Goal: Information Seeking & Learning: Check status

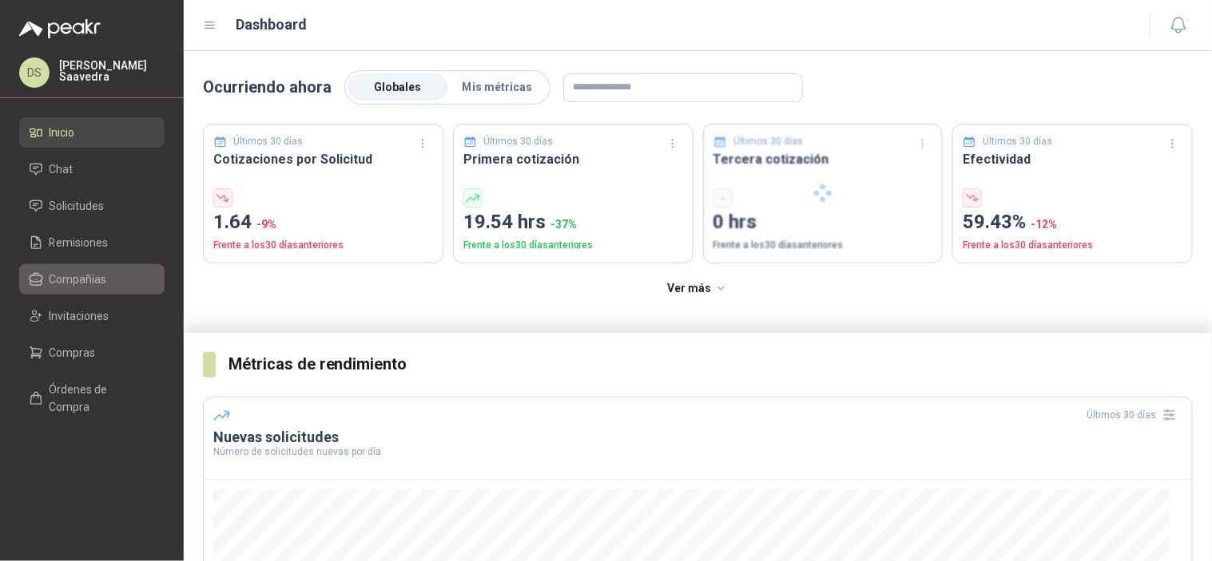
click at [81, 271] on span "Compañías" at bounding box center [79, 280] width 58 height 18
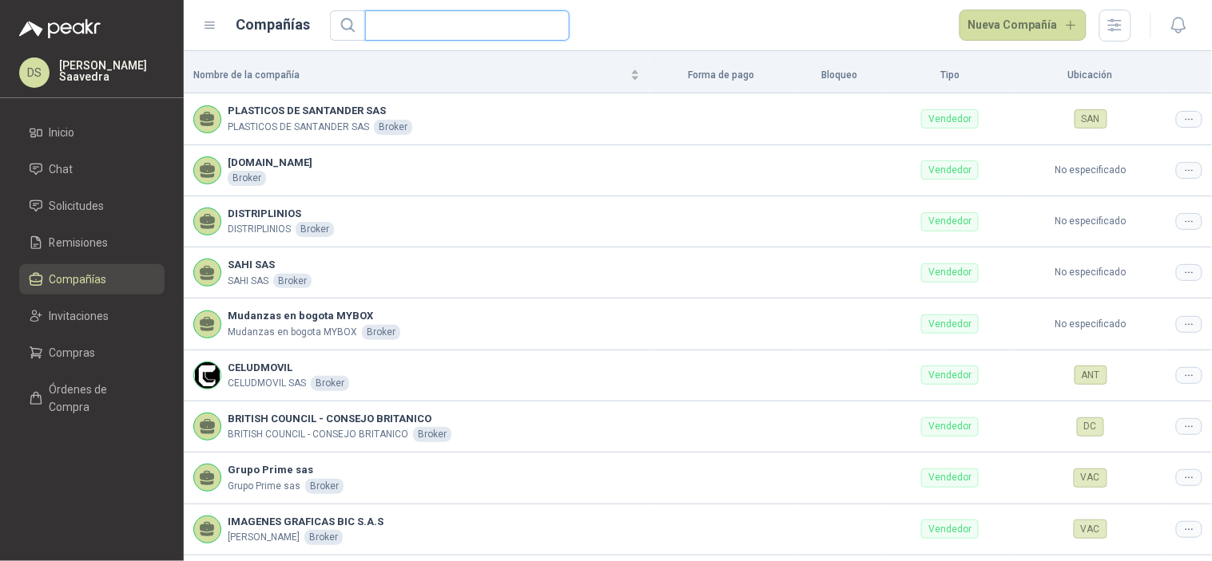
click at [481, 22] on input "text" at bounding box center [461, 25] width 173 height 29
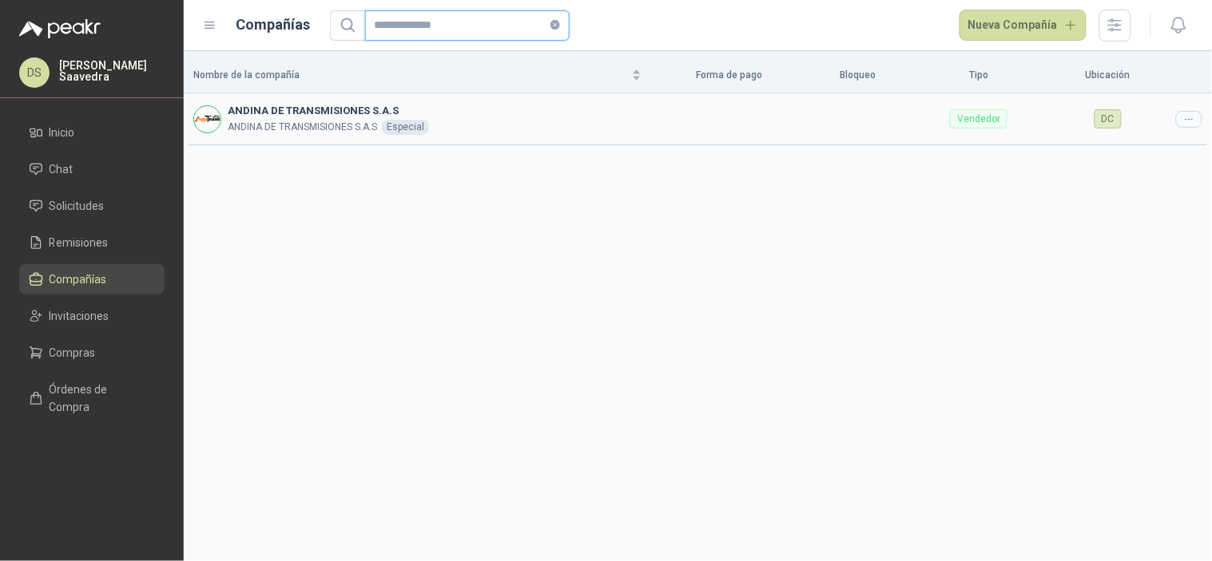
type input "**********"
click at [1192, 117] on icon at bounding box center [1189, 119] width 12 height 12
click at [1138, 148] on div "Nombre de la compañía Forma de pago Bloqueo Tipo Ubicación ANDINA DE TRANSMISIO…" at bounding box center [698, 306] width 1028 height 510
drag, startPoint x: 1192, startPoint y: 115, endPoint x: 1174, endPoint y: 130, distance: 23.2
click at [1193, 114] on icon at bounding box center [1189, 119] width 12 height 12
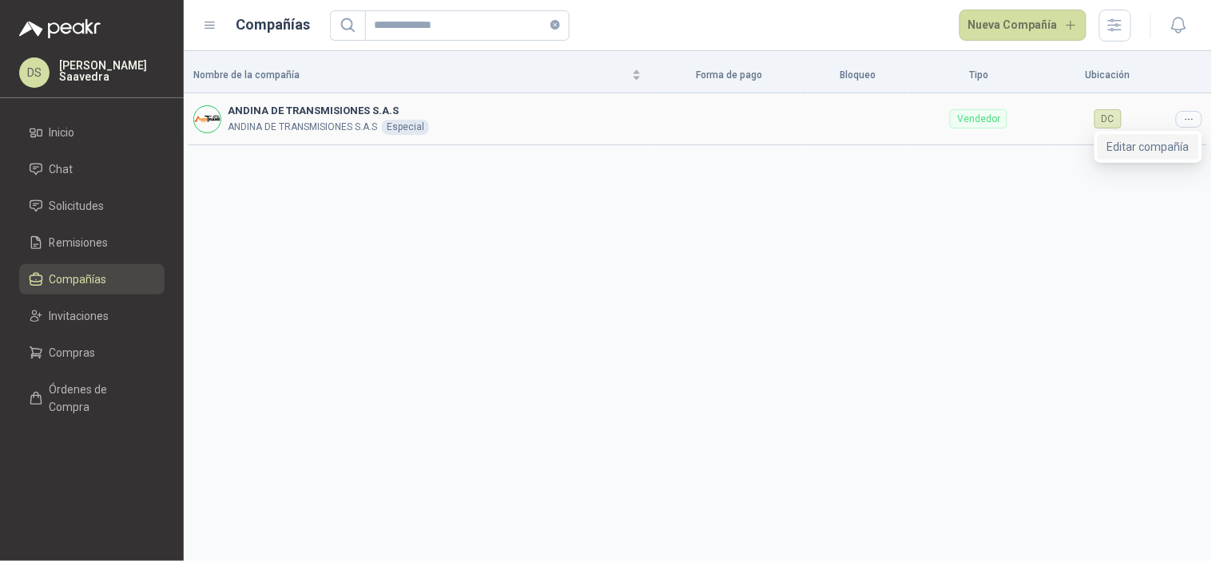
click at [1153, 145] on span "Editar compañía" at bounding box center [1148, 147] width 82 height 18
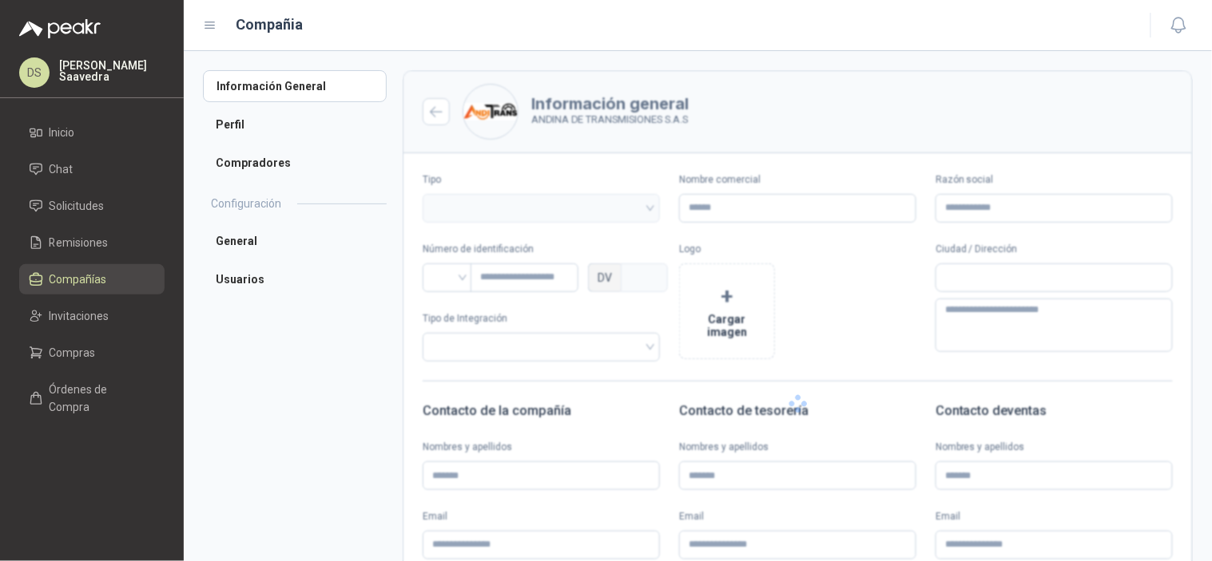
type input "**********"
type input "*********"
type input "*"
type textarea "**********"
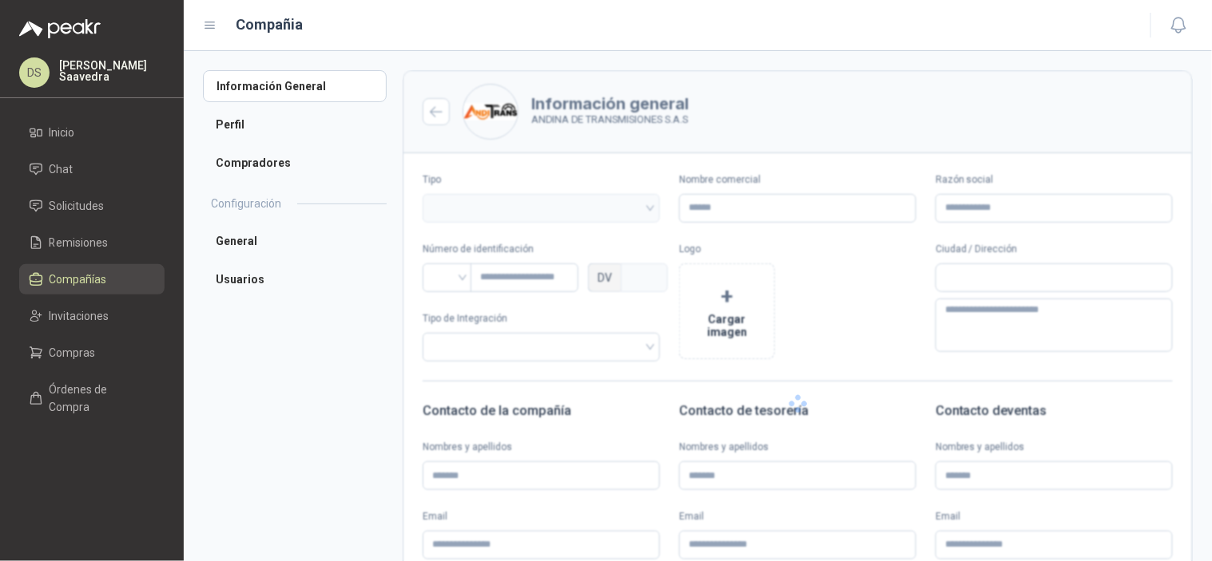
type input "*******"
type input "**********"
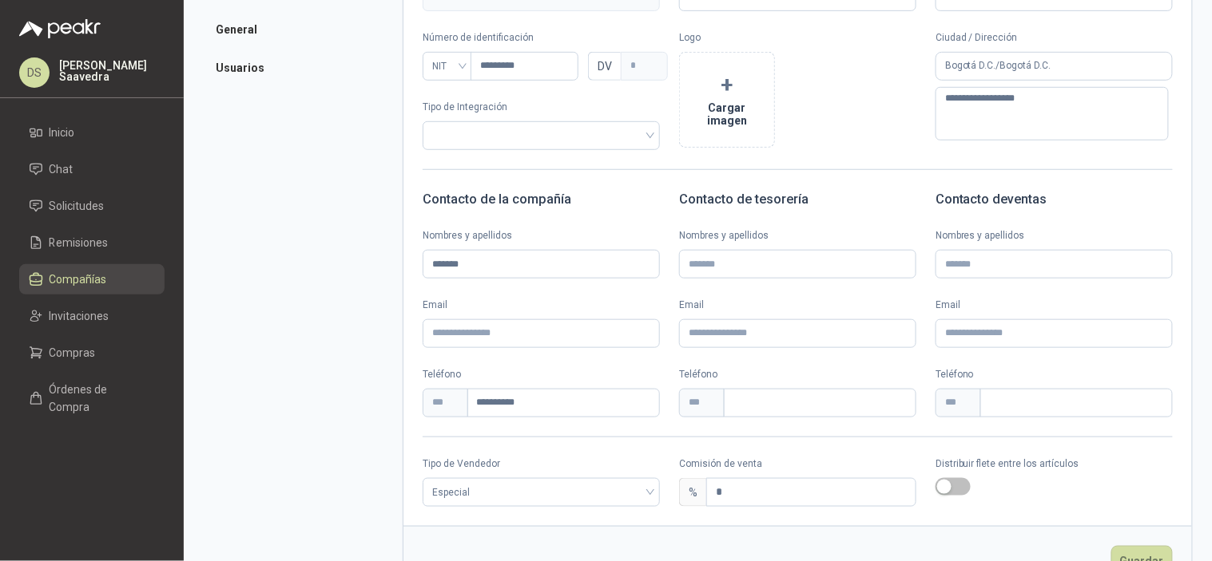
scroll to position [236, 0]
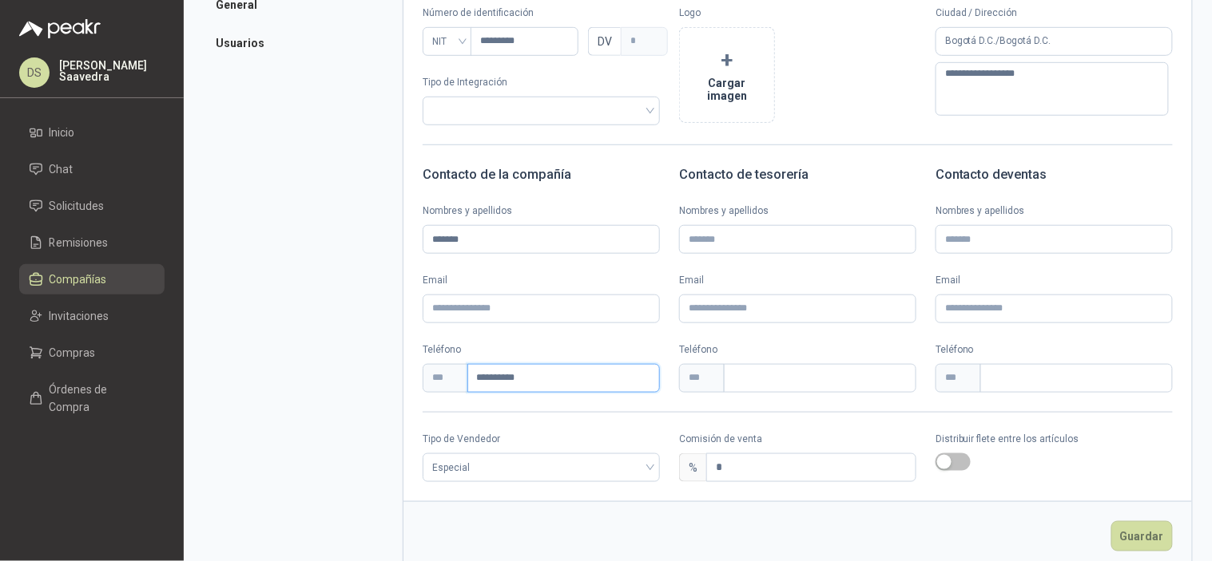
click at [515, 384] on input "**********" at bounding box center [563, 378] width 192 height 29
click at [124, 349] on li "Compras" at bounding box center [92, 353] width 126 height 18
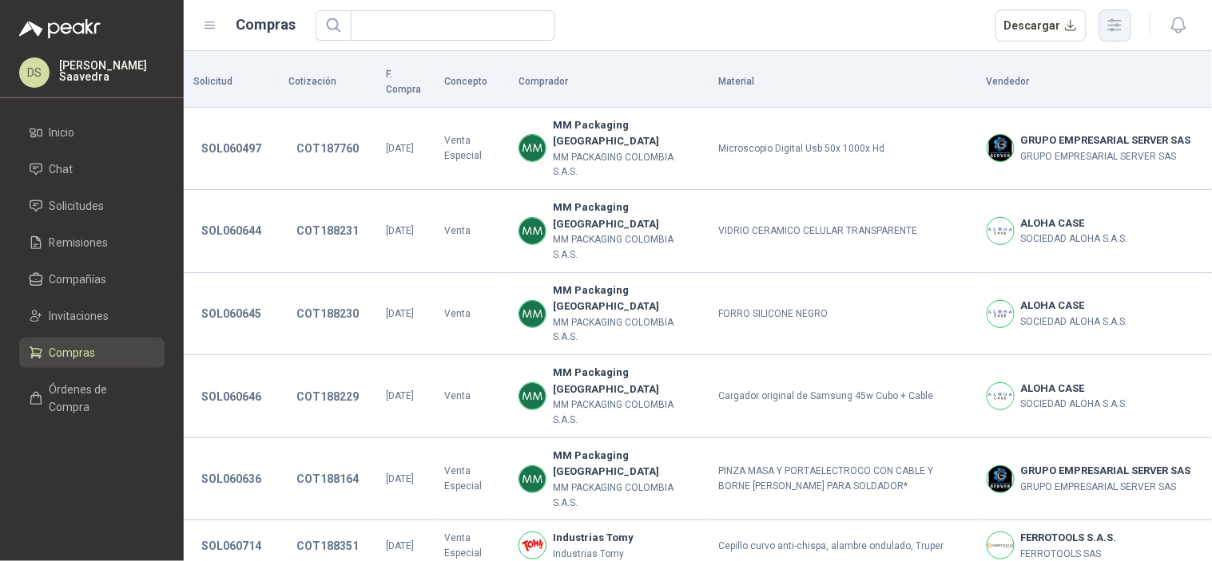
click at [1117, 29] on icon "button" at bounding box center [1115, 25] width 13 height 12
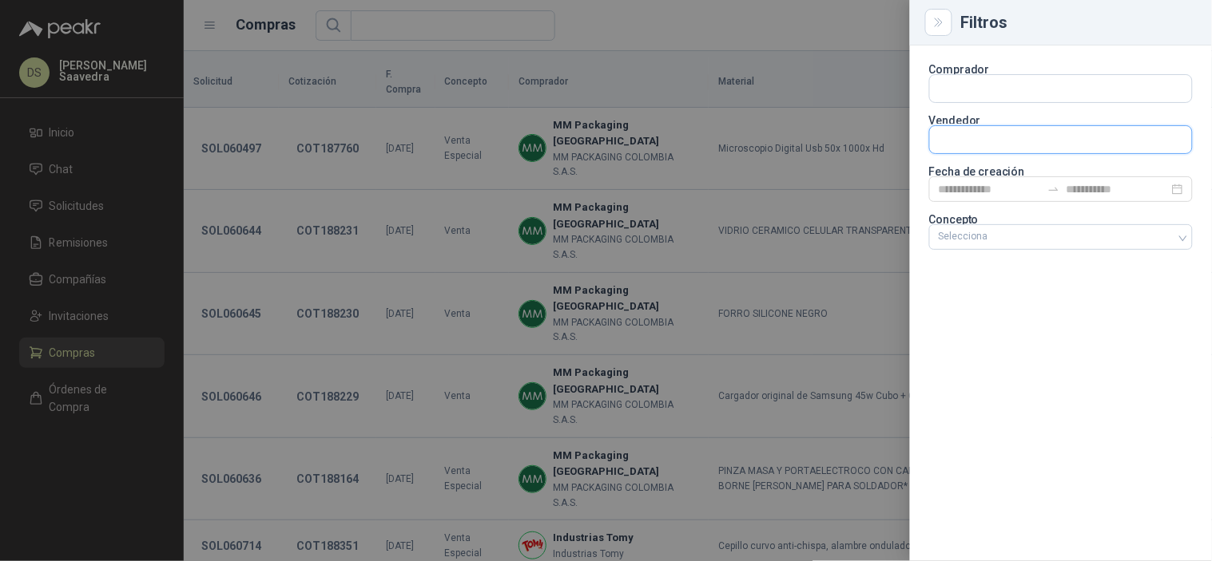
click at [1016, 136] on input "text" at bounding box center [1061, 139] width 262 height 27
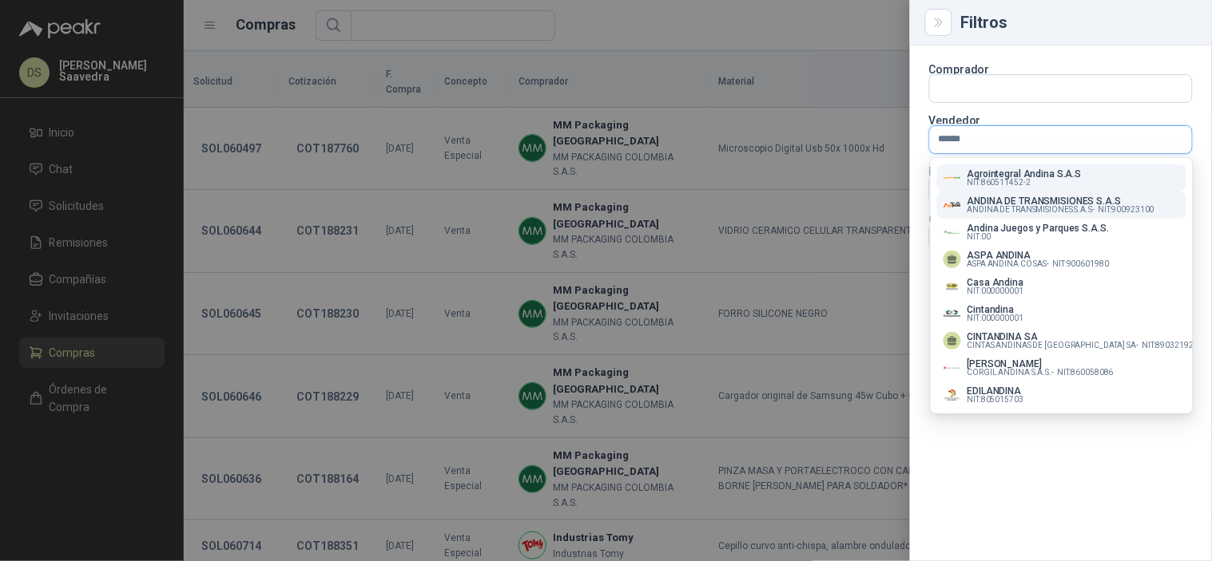
type input "******"
click at [1025, 206] on span "ANDINA DE TRANSMISIONES S.A.S -" at bounding box center [1031, 210] width 128 height 8
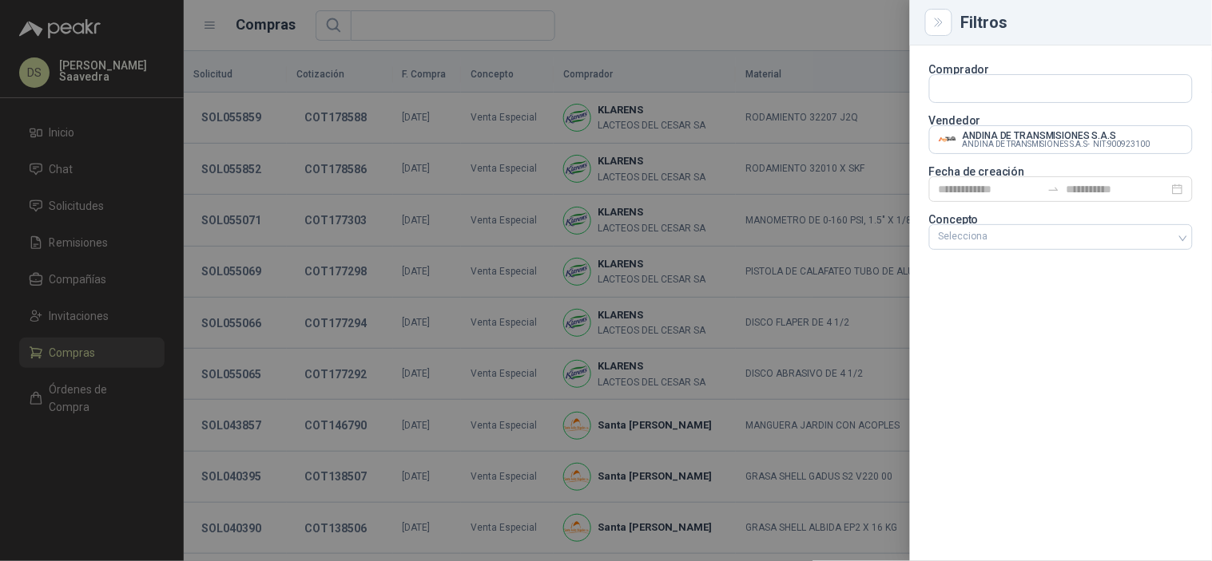
click at [660, 59] on div at bounding box center [606, 280] width 1212 height 561
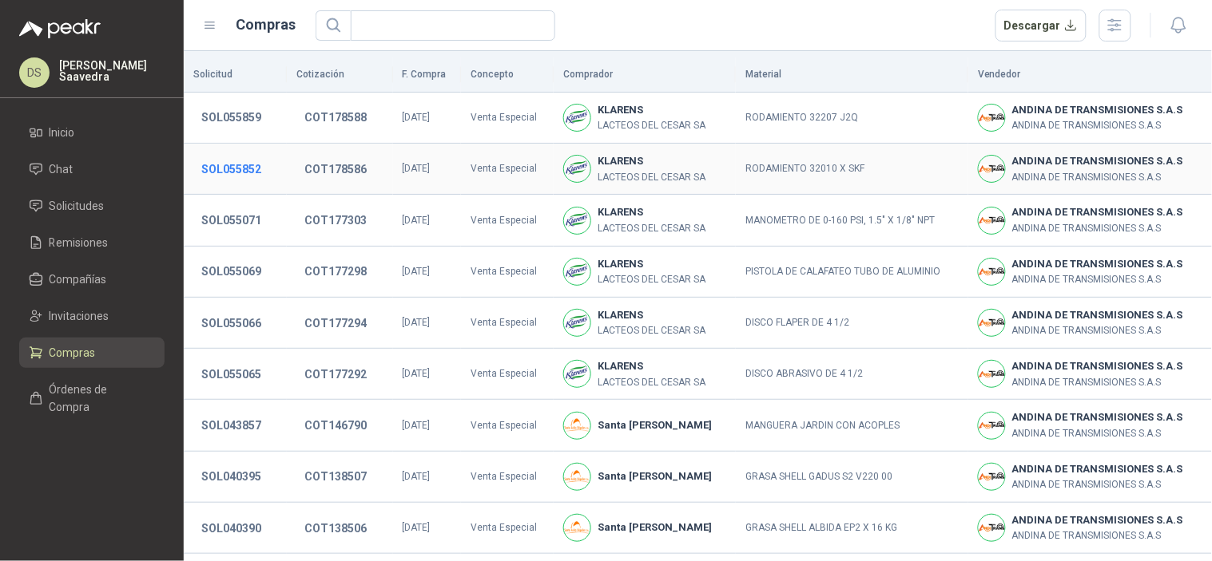
click at [238, 165] on button "SOL055852" at bounding box center [231, 169] width 76 height 29
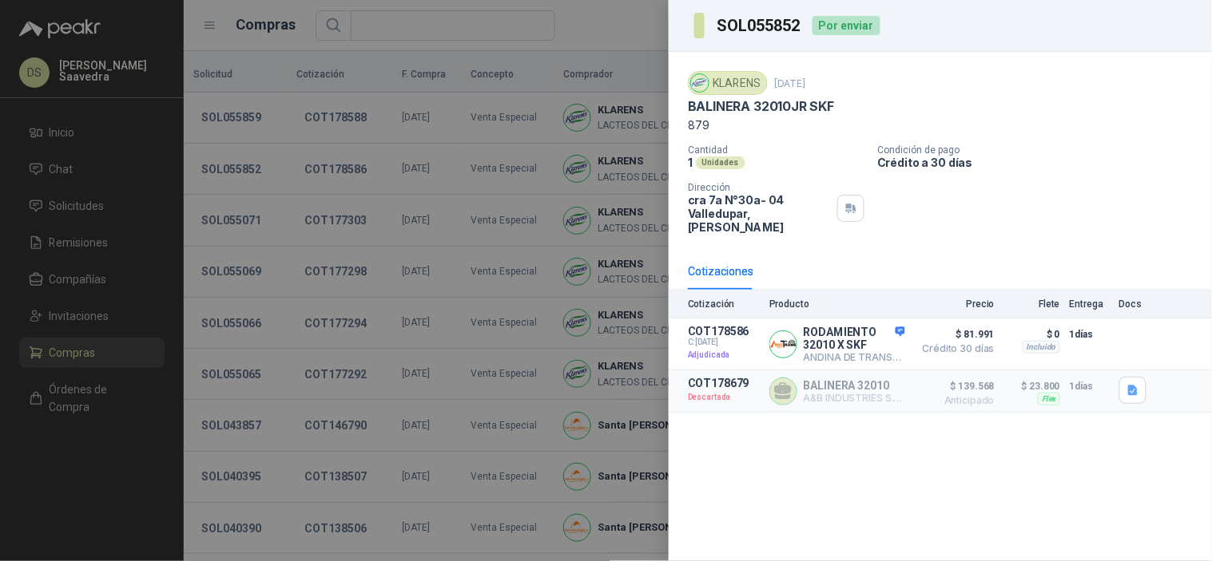
click at [761, 20] on h3 "SOL055852" at bounding box center [759, 26] width 85 height 16
copy h3 "SOL055852"
click at [609, 137] on div at bounding box center [606, 280] width 1212 height 561
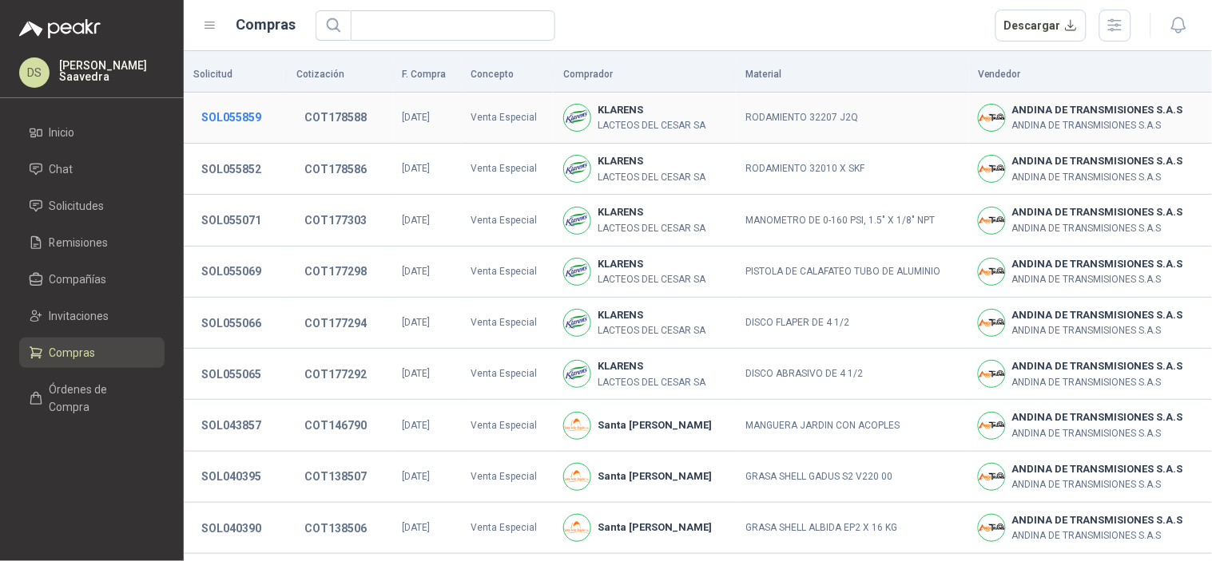
click at [208, 122] on button "SOL055859" at bounding box center [231, 117] width 76 height 29
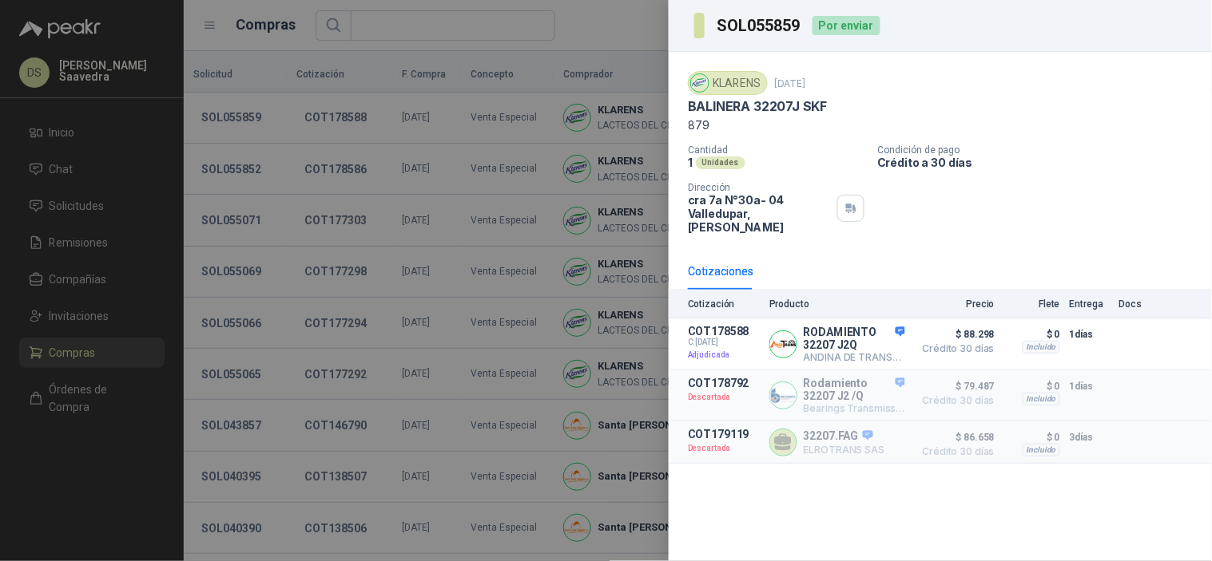
click at [744, 22] on h3 "SOL055859" at bounding box center [759, 26] width 85 height 16
copy h3 "SOL055859"
click at [612, 205] on div at bounding box center [606, 280] width 1212 height 561
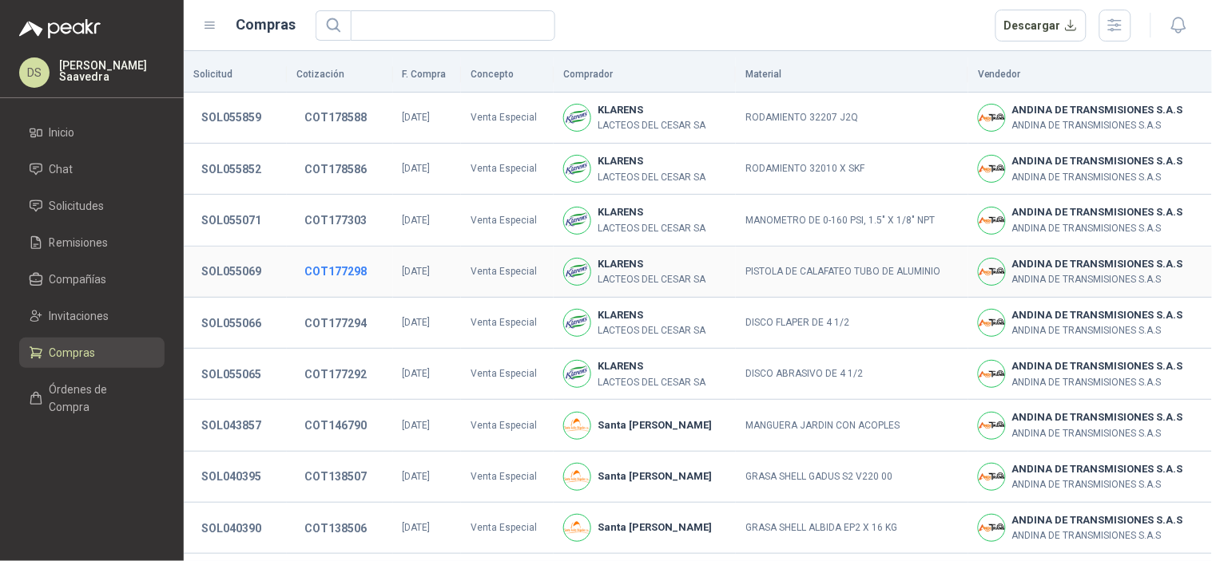
click at [322, 270] on button "COT177298" at bounding box center [335, 271] width 78 height 29
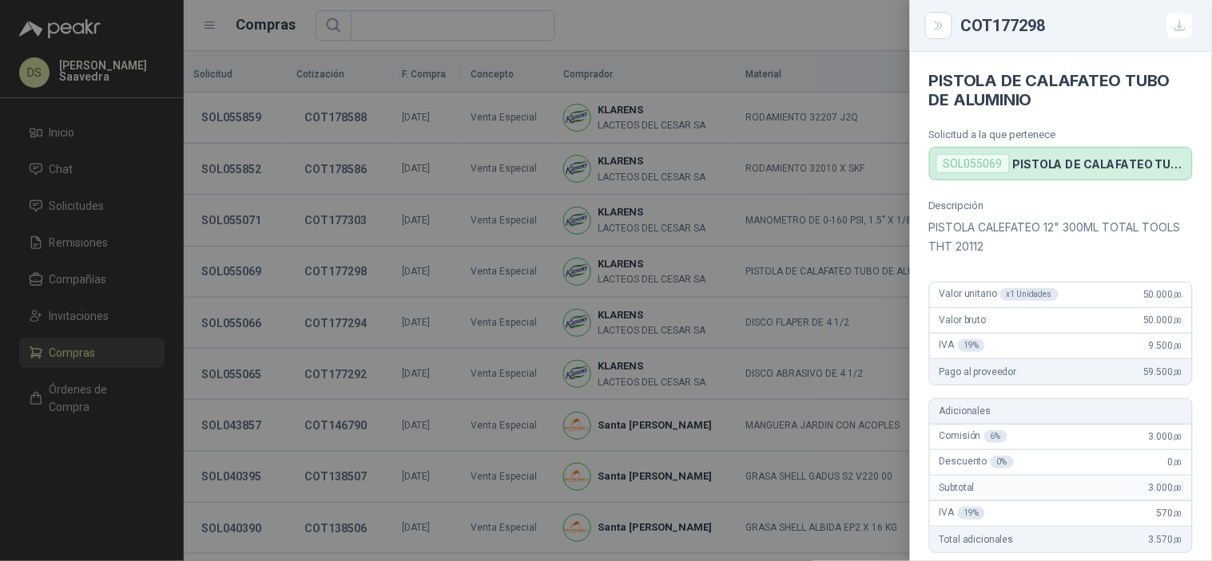
click at [979, 163] on div "SOL055069" at bounding box center [972, 163] width 73 height 19
copy div "SOL055069"
click at [1011, 42] on div "COT177298" at bounding box center [1061, 26] width 302 height 52
click at [1017, 22] on div "COT177298" at bounding box center [1077, 26] width 232 height 26
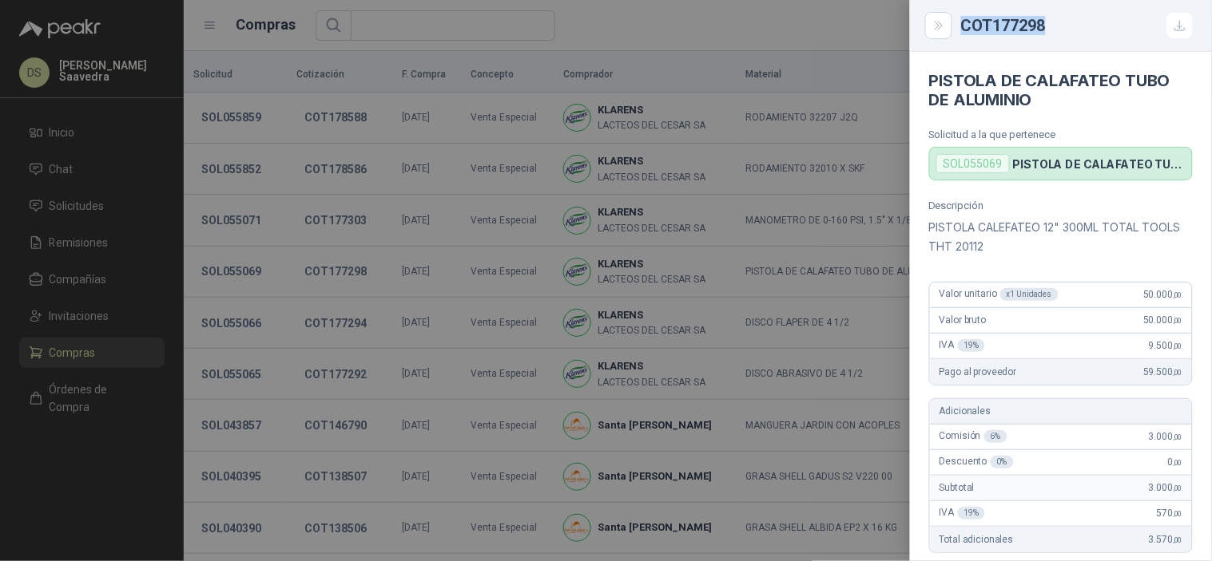
click at [1017, 22] on div "COT177298" at bounding box center [1077, 26] width 232 height 26
copy div "COT177298"
click at [961, 161] on div "SOL055069" at bounding box center [972, 163] width 73 height 19
copy div "SOL055069"
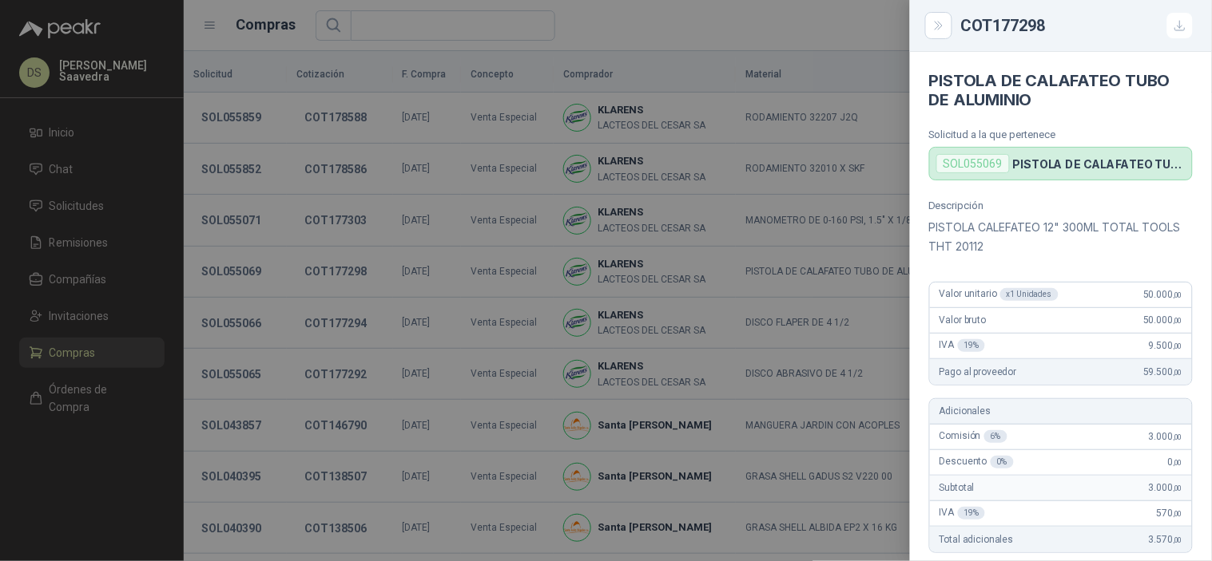
click at [859, 92] on div at bounding box center [606, 280] width 1212 height 561
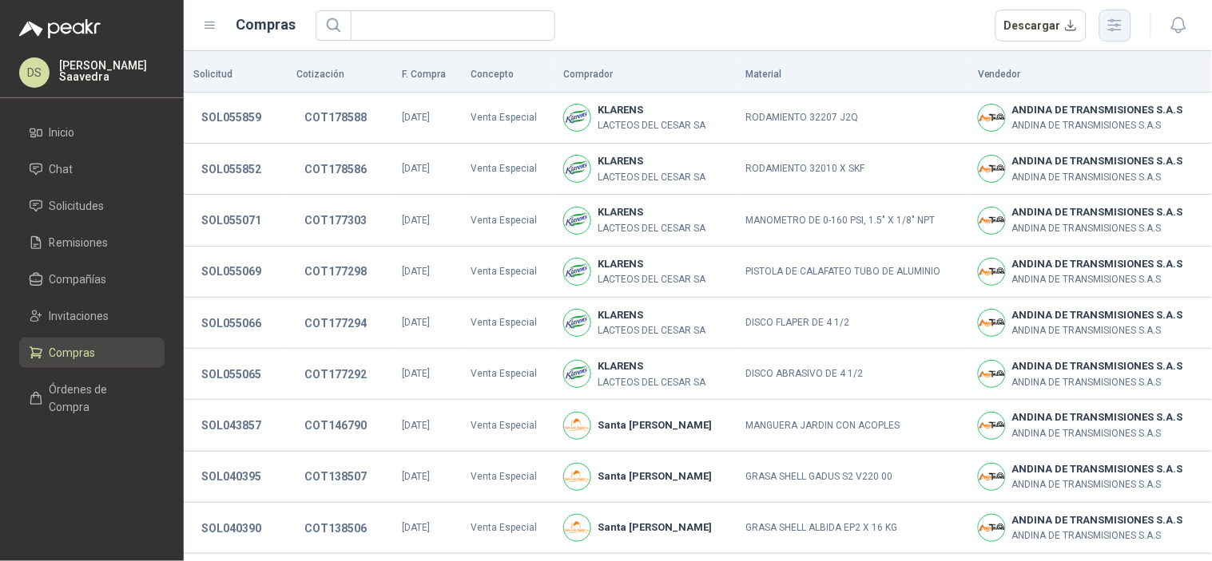
click at [1120, 35] on button "button" at bounding box center [1115, 26] width 32 height 32
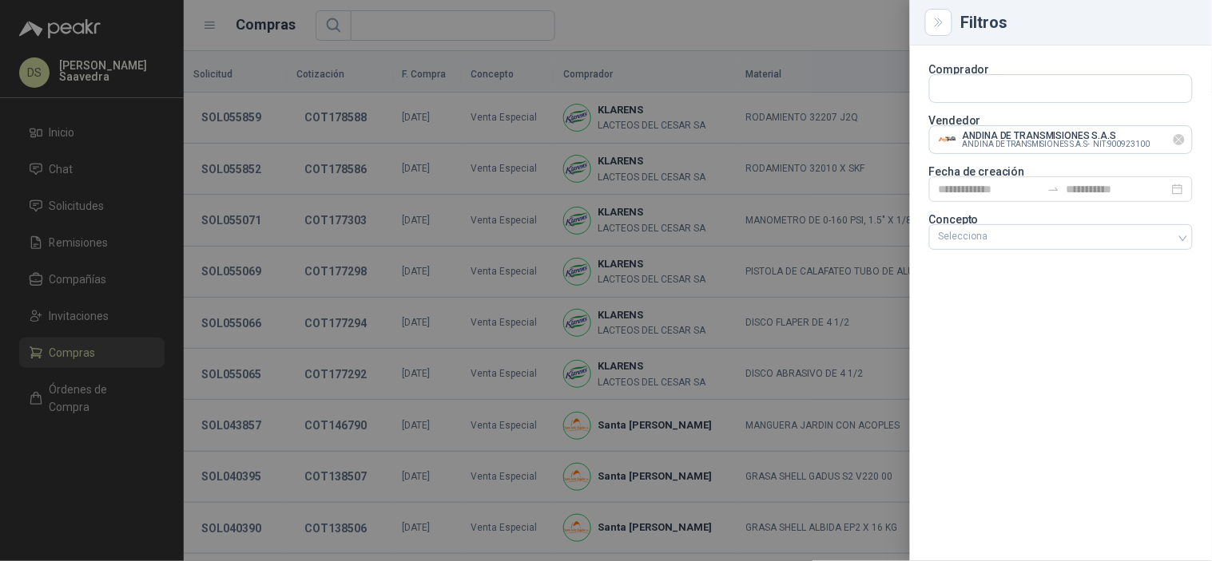
click at [1177, 137] on icon "Limpiar" at bounding box center [1179, 140] width 6 height 6
click at [1153, 139] on input "text" at bounding box center [1061, 139] width 262 height 27
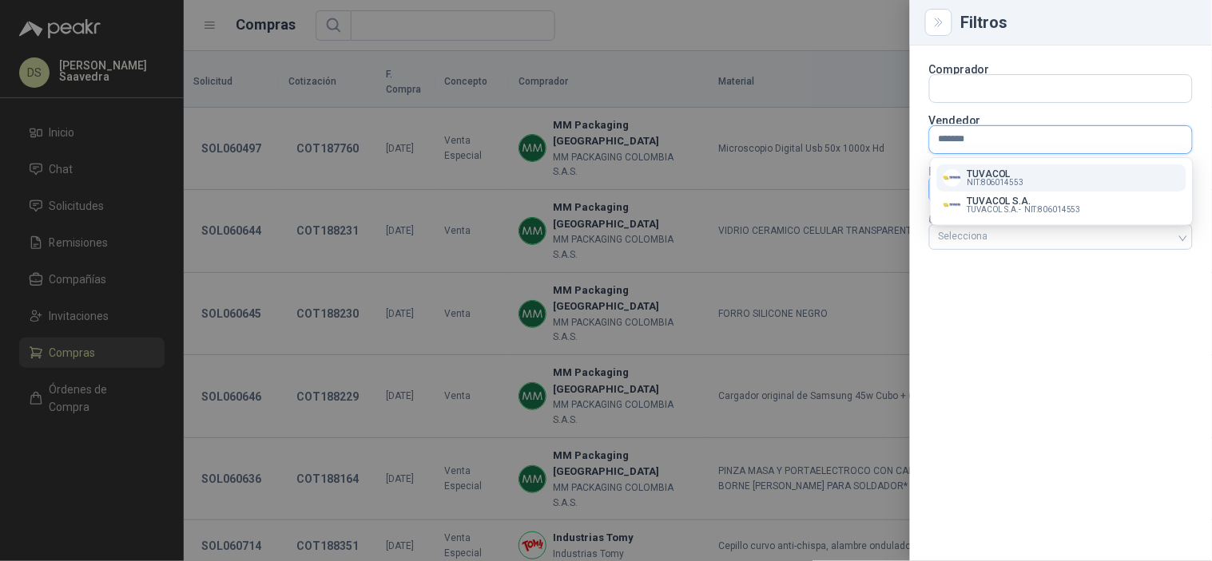
type input "*******"
click at [1050, 201] on p "TUVACOL S.A." at bounding box center [1023, 201] width 113 height 10
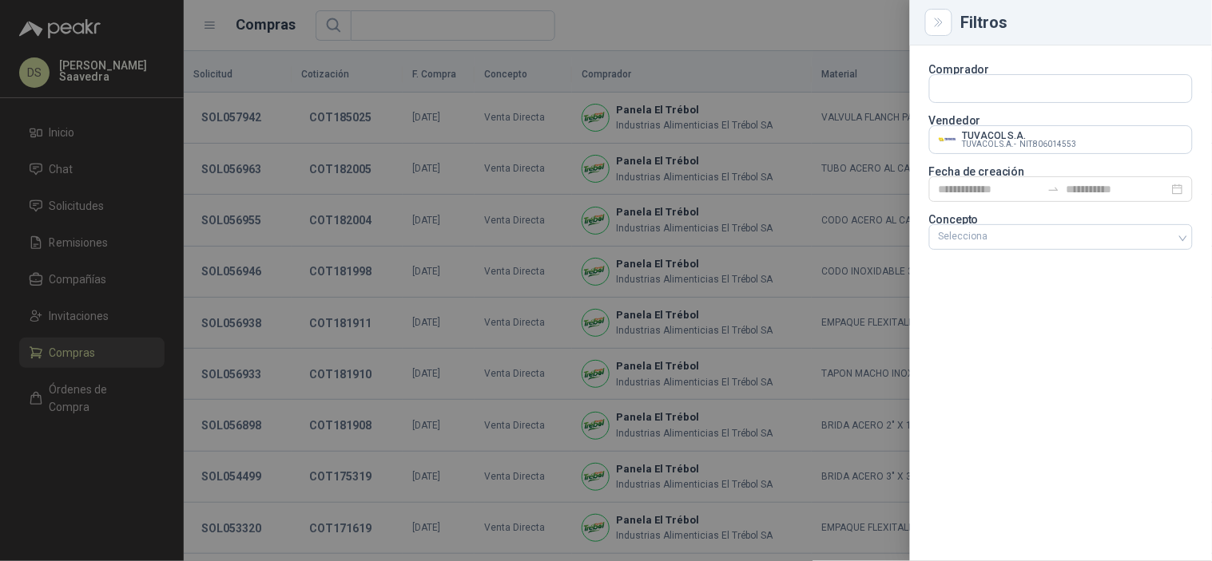
click at [671, 22] on div at bounding box center [606, 280] width 1212 height 561
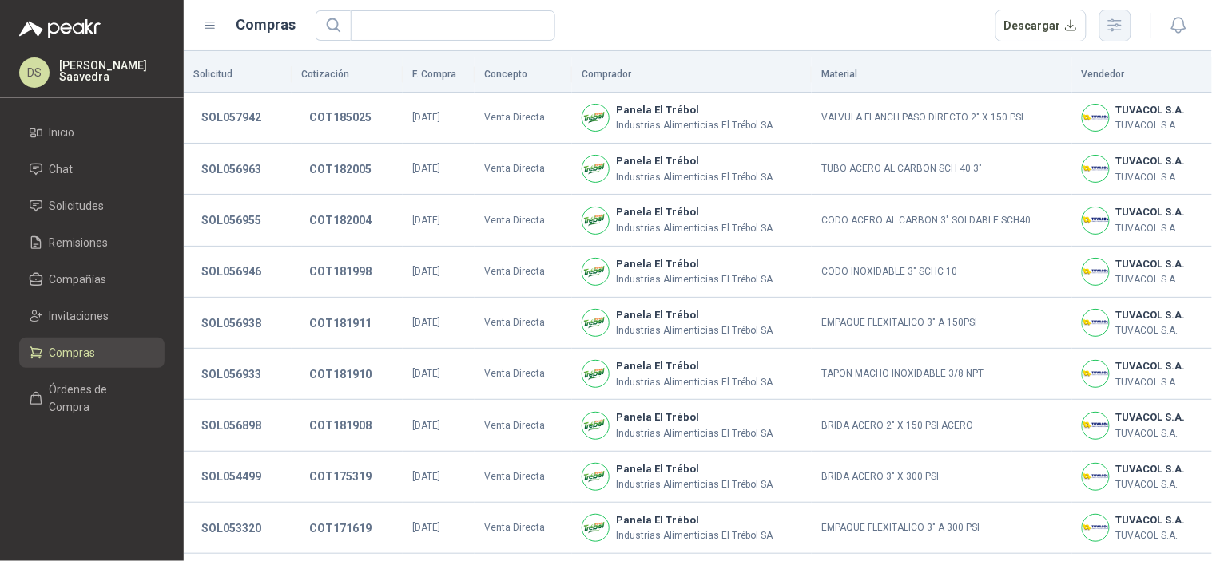
click at [1117, 20] on icon "button" at bounding box center [1115, 25] width 13 height 12
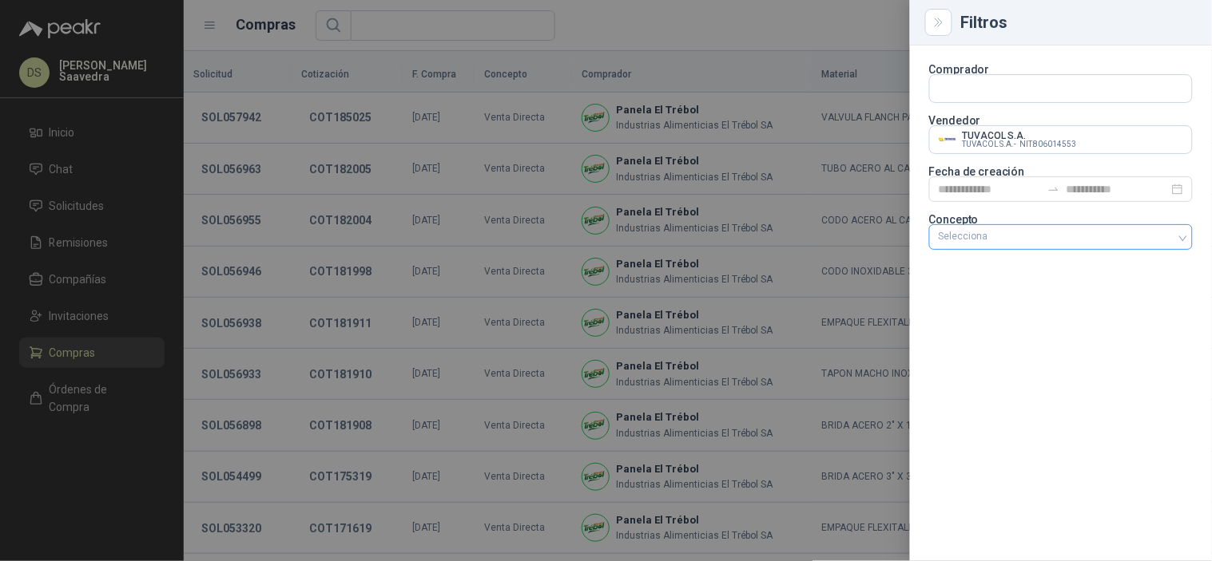
click at [1034, 228] on div "Selecciona" at bounding box center [1061, 237] width 264 height 26
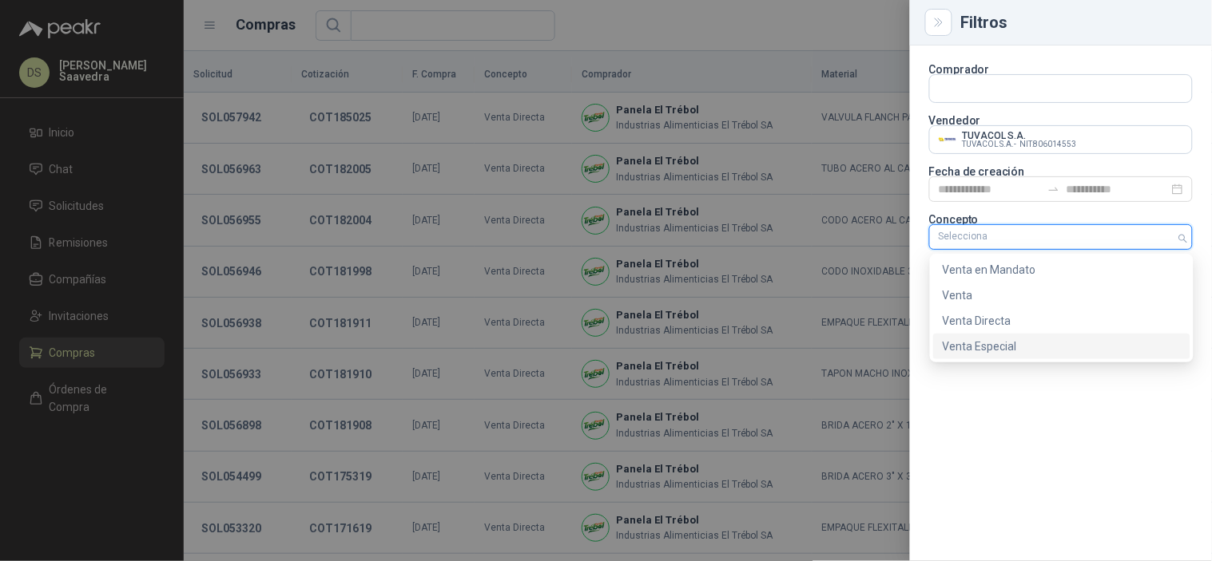
click at [1010, 344] on div "Venta Especial" at bounding box center [1061, 347] width 238 height 18
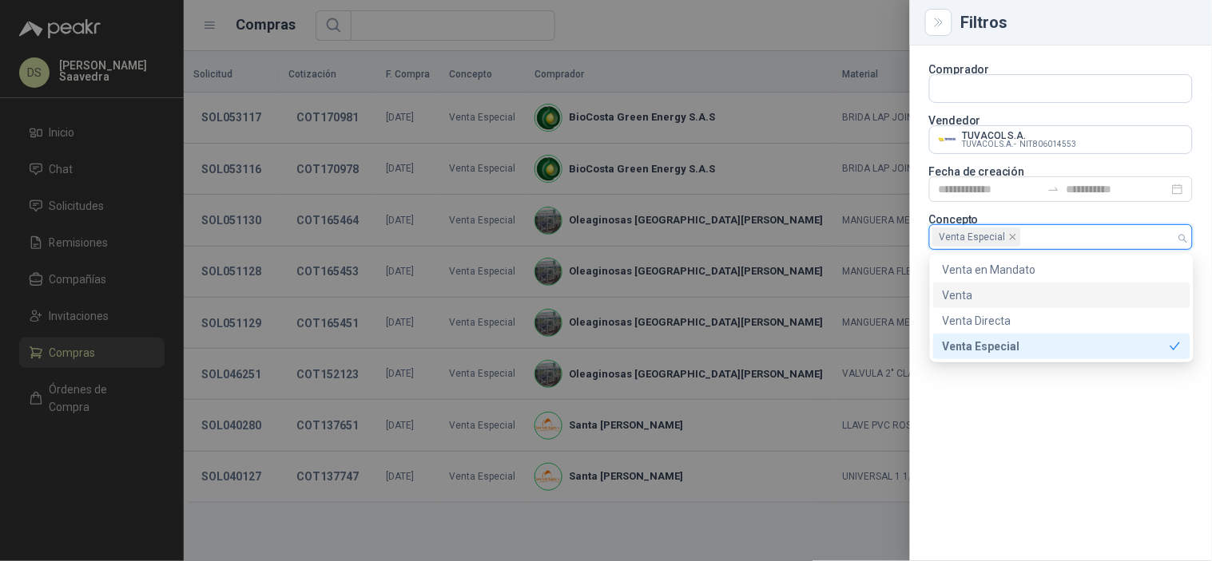
click at [697, 30] on div at bounding box center [606, 280] width 1212 height 561
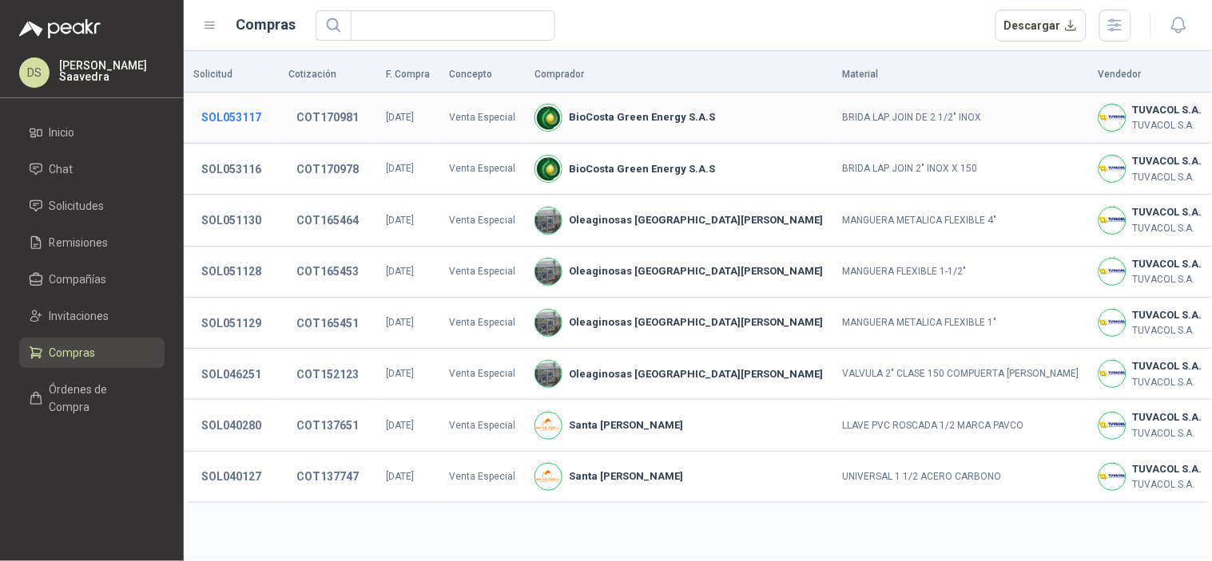
click at [225, 114] on button "SOL053117" at bounding box center [231, 117] width 76 height 29
click at [320, 122] on button "COT170981" at bounding box center [327, 117] width 78 height 29
click at [346, 169] on button "COT170978" at bounding box center [327, 169] width 78 height 29
click at [349, 115] on button "COT170981" at bounding box center [327, 117] width 78 height 29
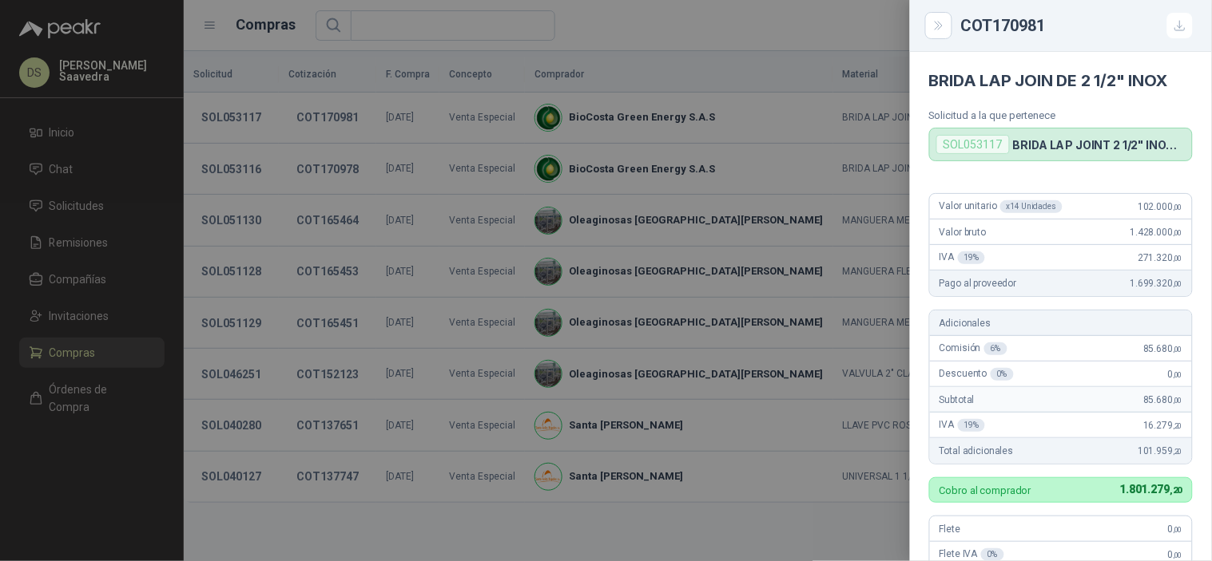
click at [1138, 286] on span "1.699.320 ,00" at bounding box center [1156, 283] width 52 height 11
click at [633, 153] on div at bounding box center [606, 280] width 1212 height 561
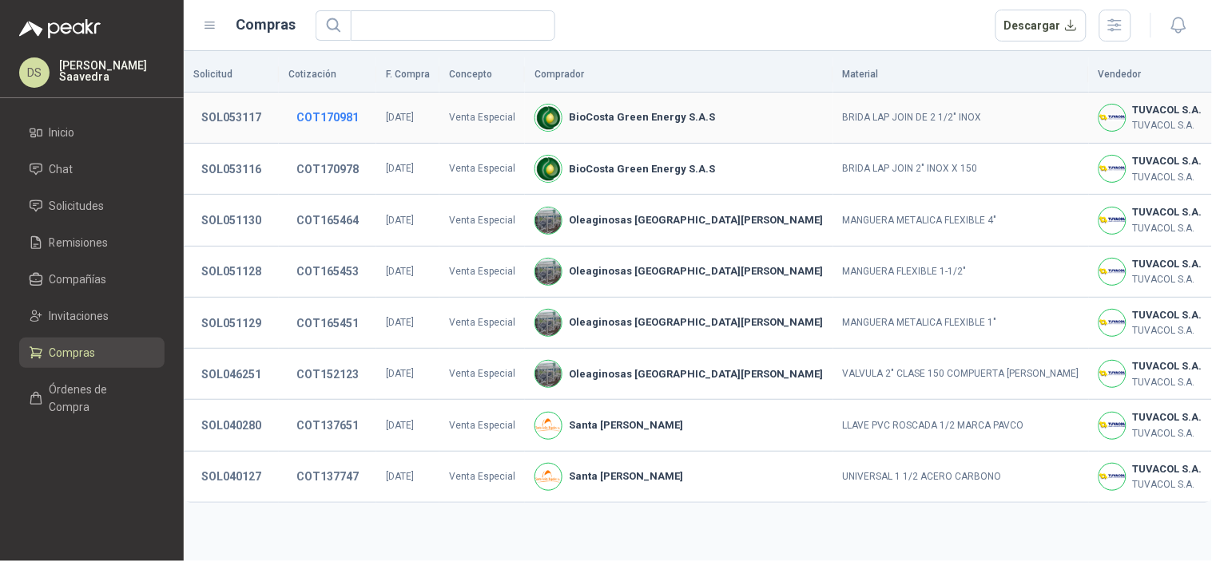
click at [339, 122] on button "COT170981" at bounding box center [327, 117] width 78 height 29
click at [338, 179] on button "COT170978" at bounding box center [327, 169] width 78 height 29
click at [1099, 20] on button "button" at bounding box center [1115, 26] width 32 height 32
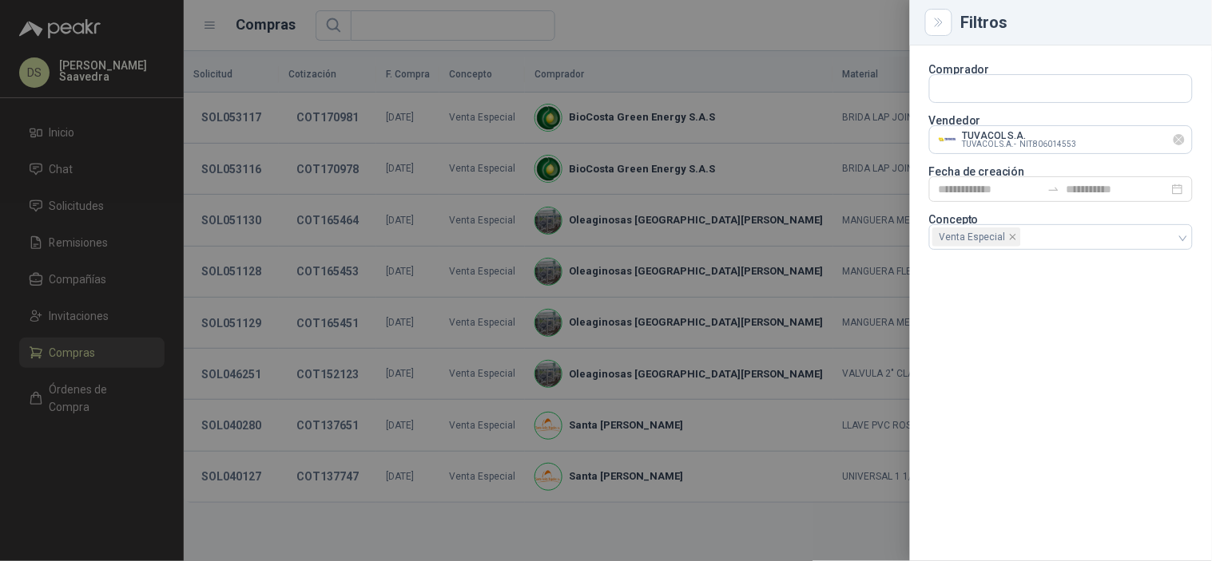
click at [1178, 138] on icon "Limpiar" at bounding box center [1179, 140] width 14 height 14
click at [1129, 132] on input "text" at bounding box center [1061, 139] width 262 height 27
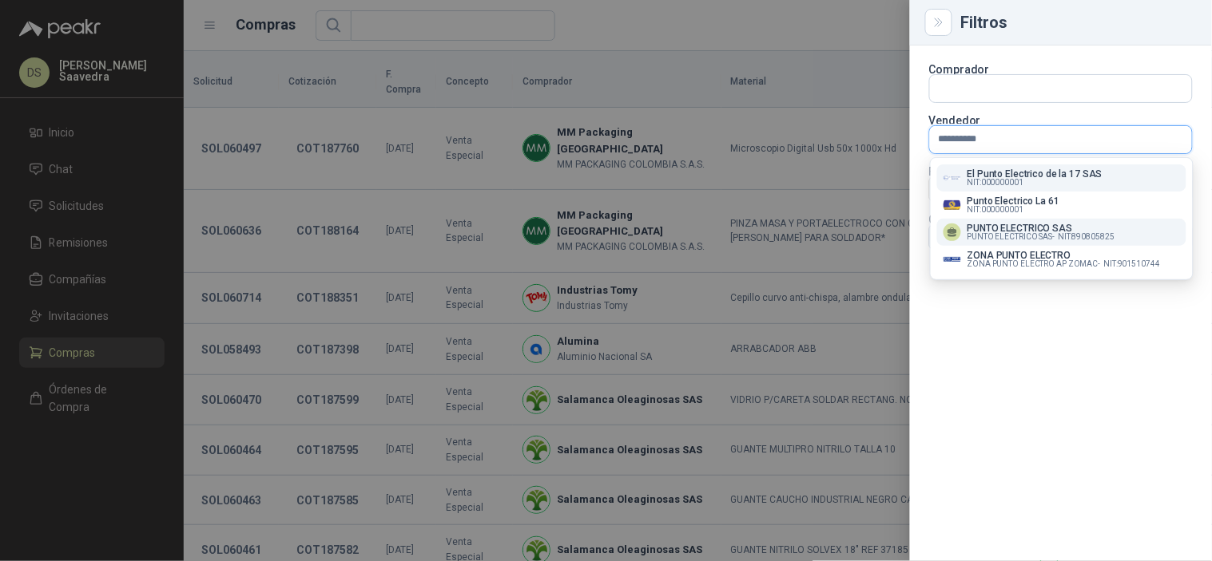
type input "**********"
click at [1061, 237] on span "NIT : 890805825" at bounding box center [1086, 237] width 57 height 8
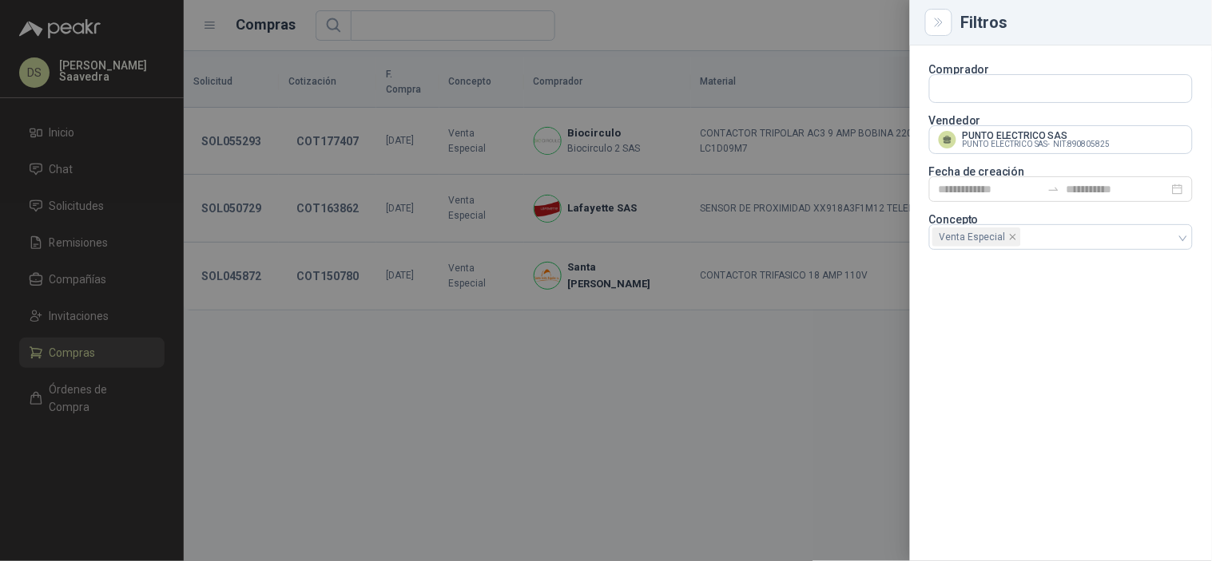
click at [793, 26] on div at bounding box center [606, 280] width 1212 height 561
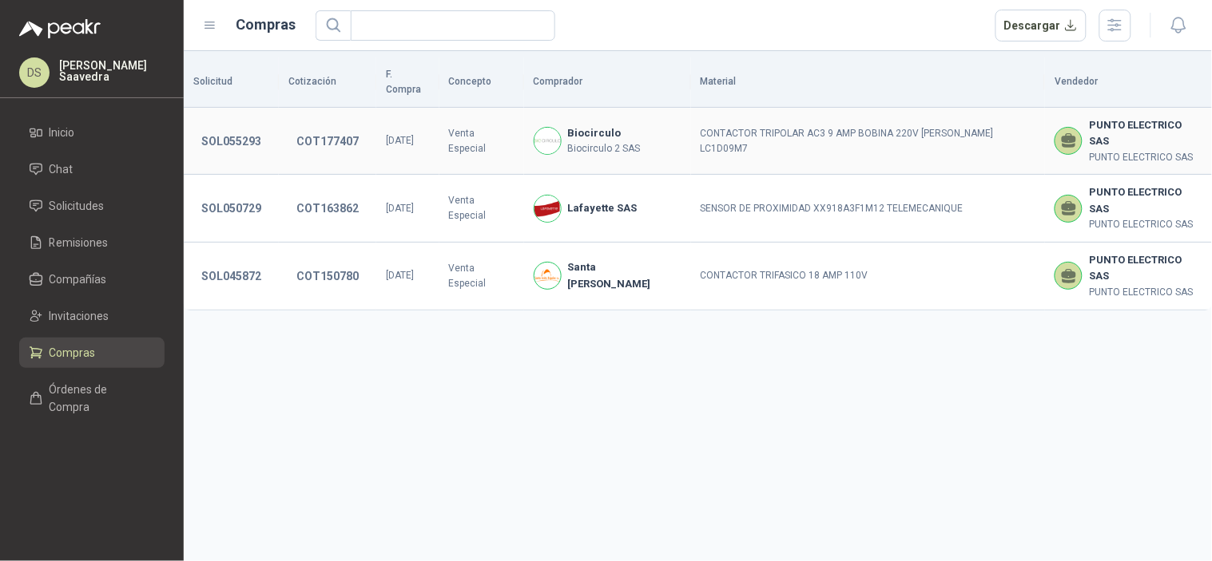
click at [284, 118] on td "COT177407" at bounding box center [327, 142] width 97 height 68
click at [310, 127] on button "COT177407" at bounding box center [327, 141] width 78 height 29
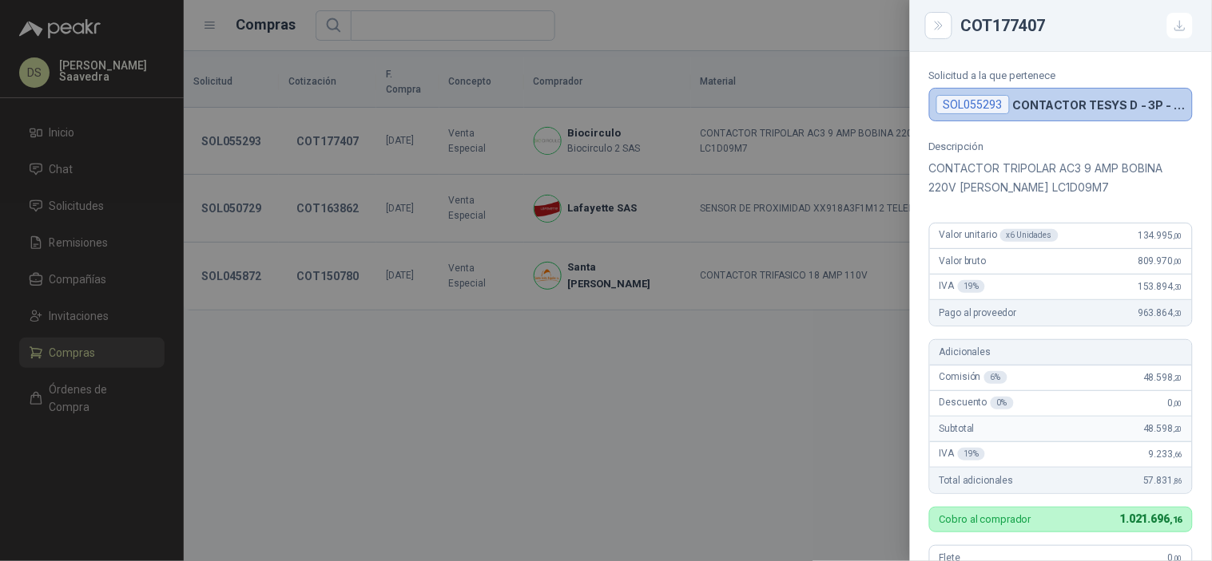
scroll to position [117, 0]
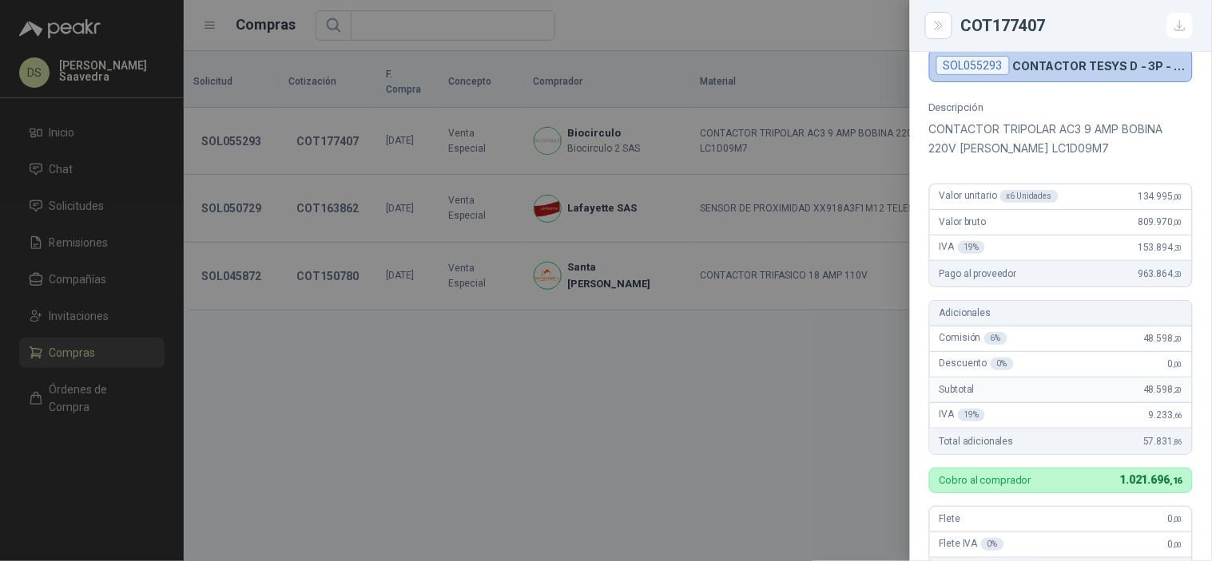
click at [760, 300] on div at bounding box center [606, 280] width 1212 height 561
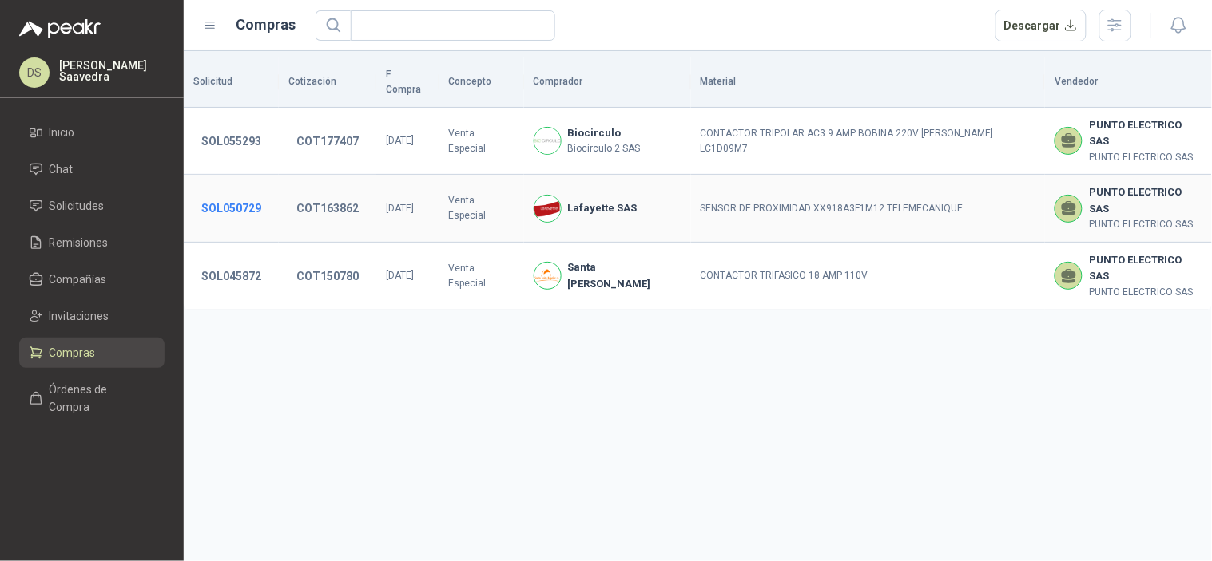
click at [229, 194] on button "SOL050729" at bounding box center [231, 208] width 76 height 29
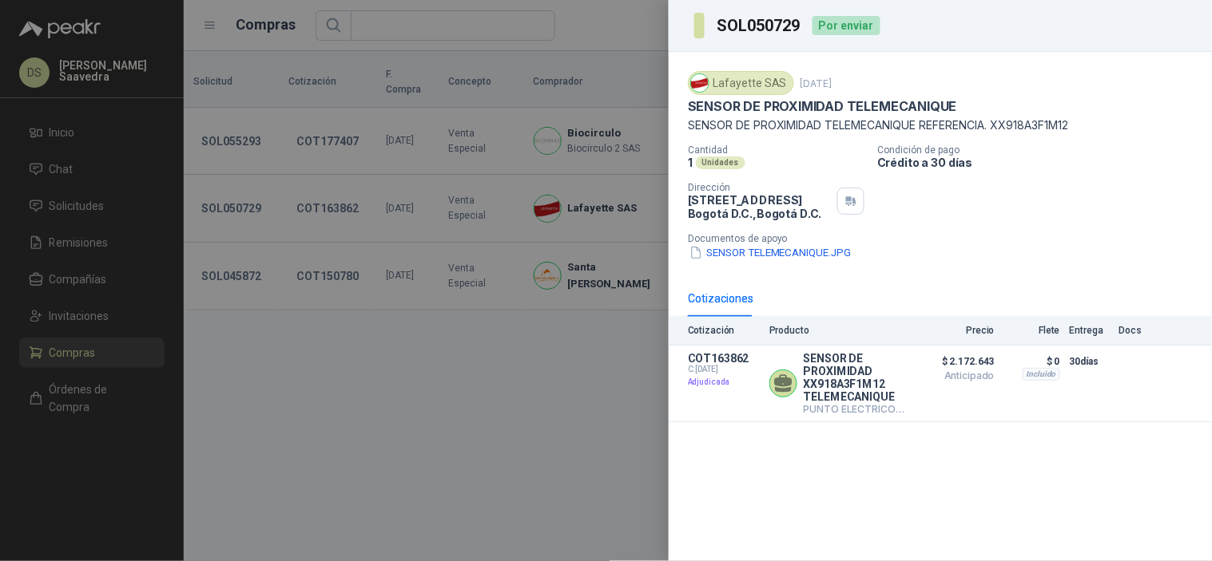
click at [446, 282] on div at bounding box center [606, 280] width 1212 height 561
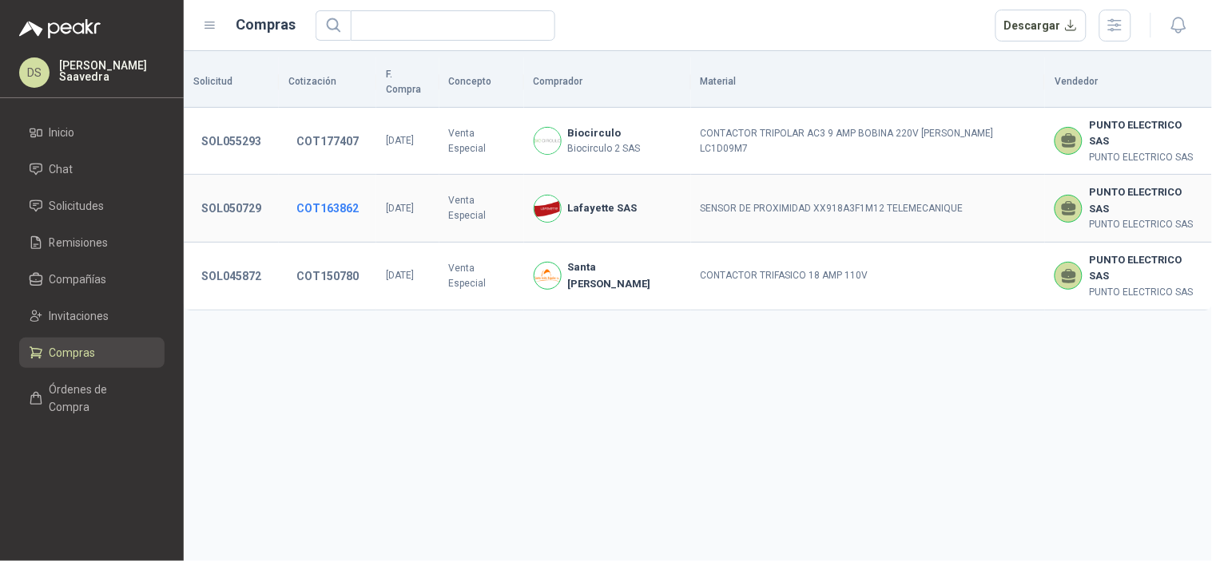
click at [336, 194] on button "COT163862" at bounding box center [327, 208] width 78 height 29
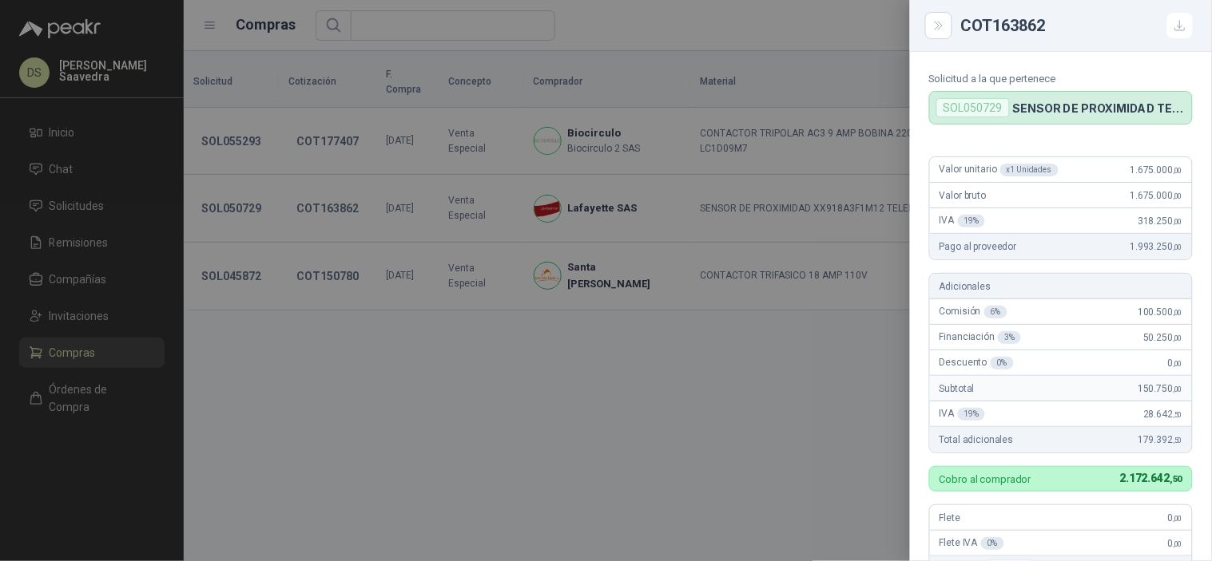
scroll to position [0, 0]
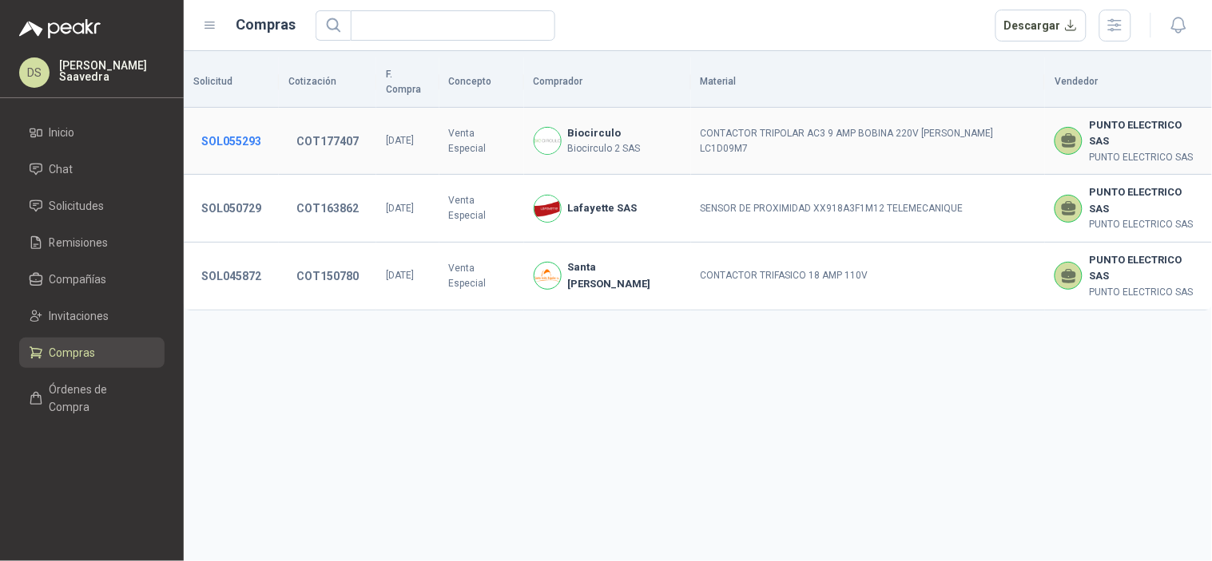
click at [240, 127] on button "SOL055293" at bounding box center [231, 141] width 76 height 29
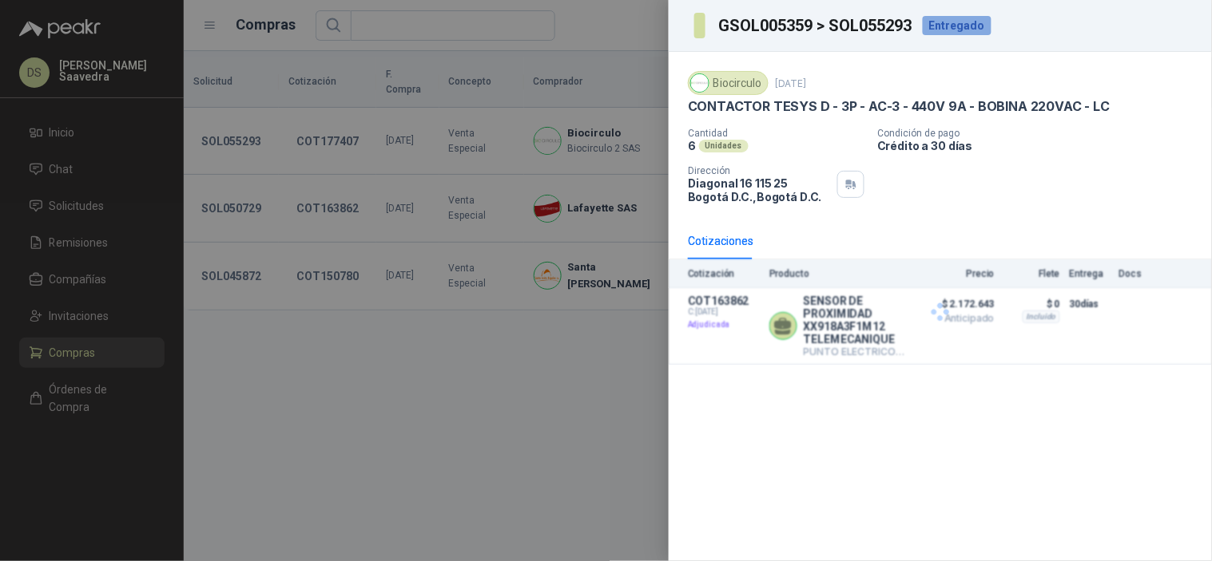
click at [387, 346] on div at bounding box center [606, 280] width 1212 height 561
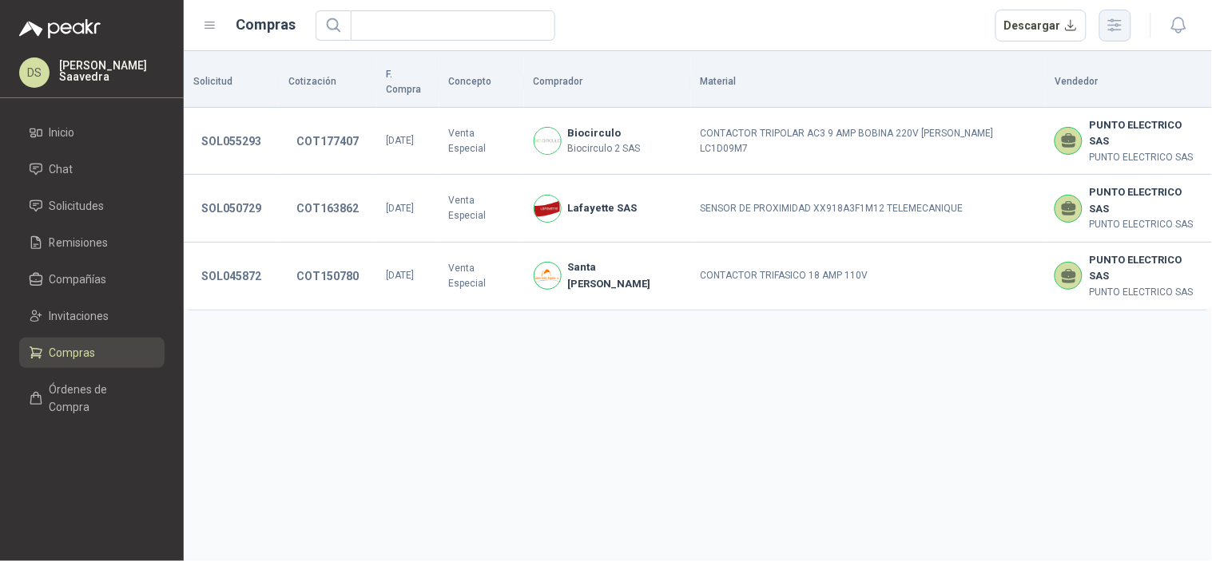
click at [1116, 30] on icon "button" at bounding box center [1114, 25] width 18 height 18
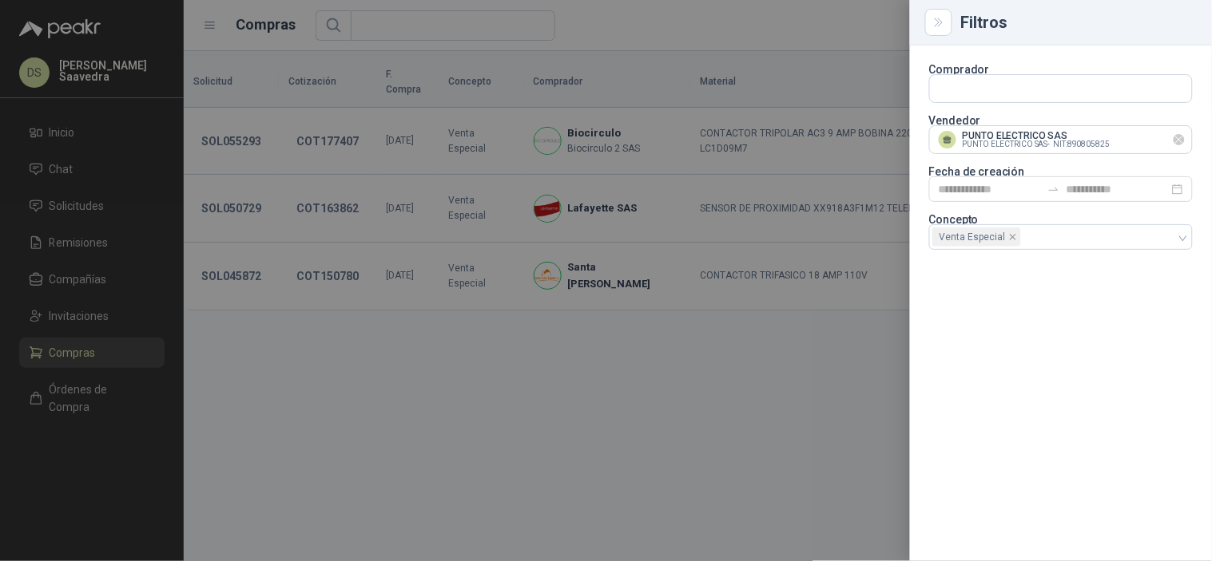
click at [1179, 145] on icon "Limpiar" at bounding box center [1179, 140] width 14 height 14
click at [1137, 145] on input "text" at bounding box center [1061, 139] width 262 height 27
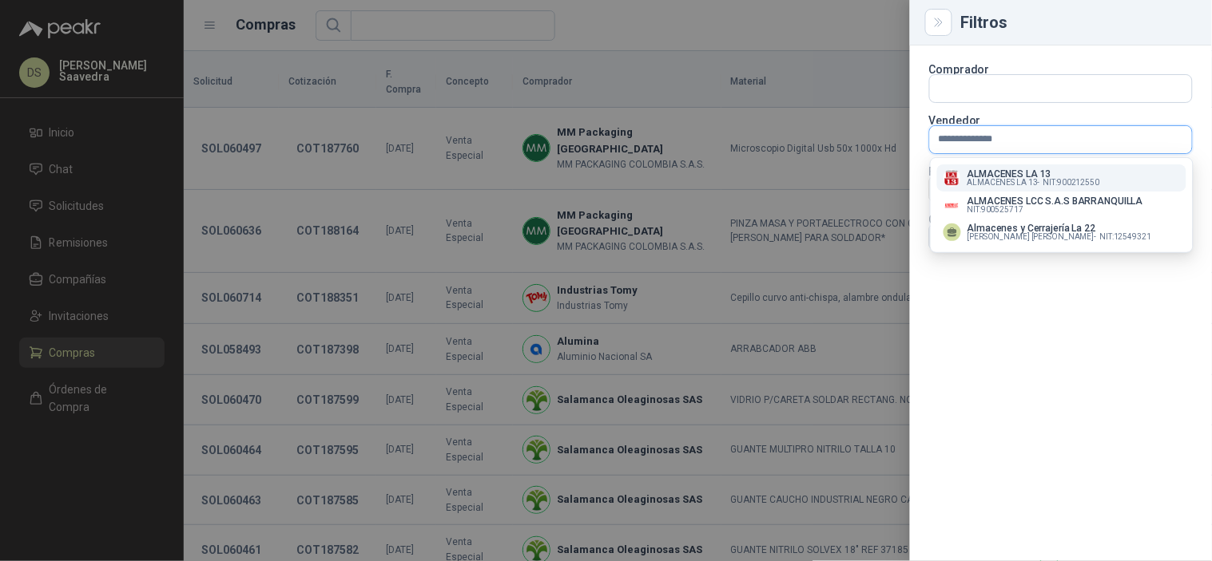
type input "**********"
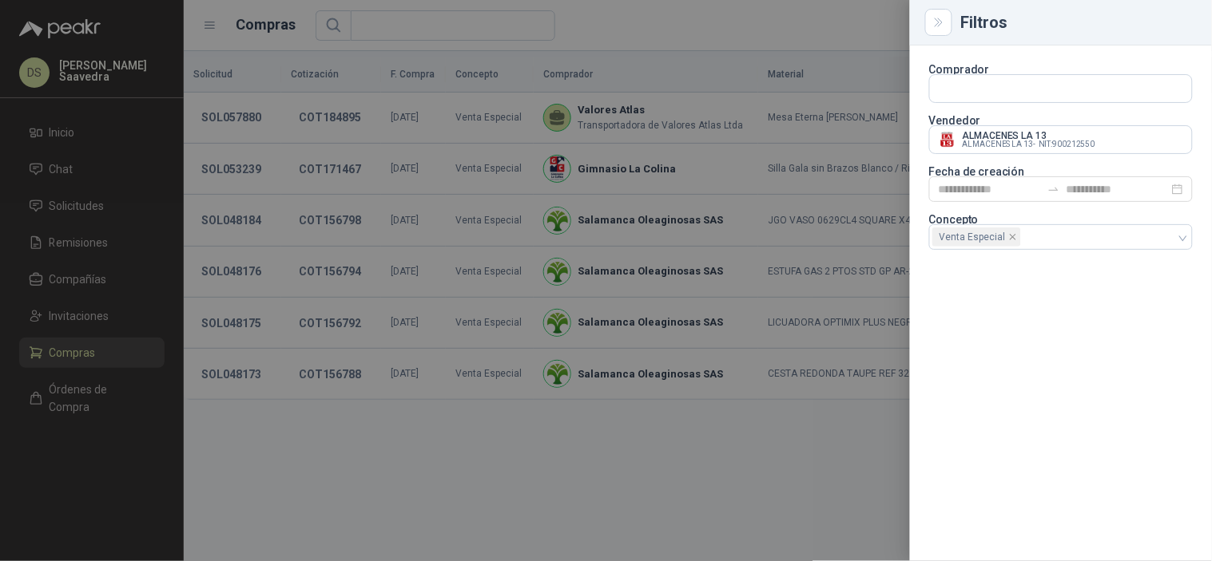
click at [757, 1] on div at bounding box center [606, 280] width 1212 height 561
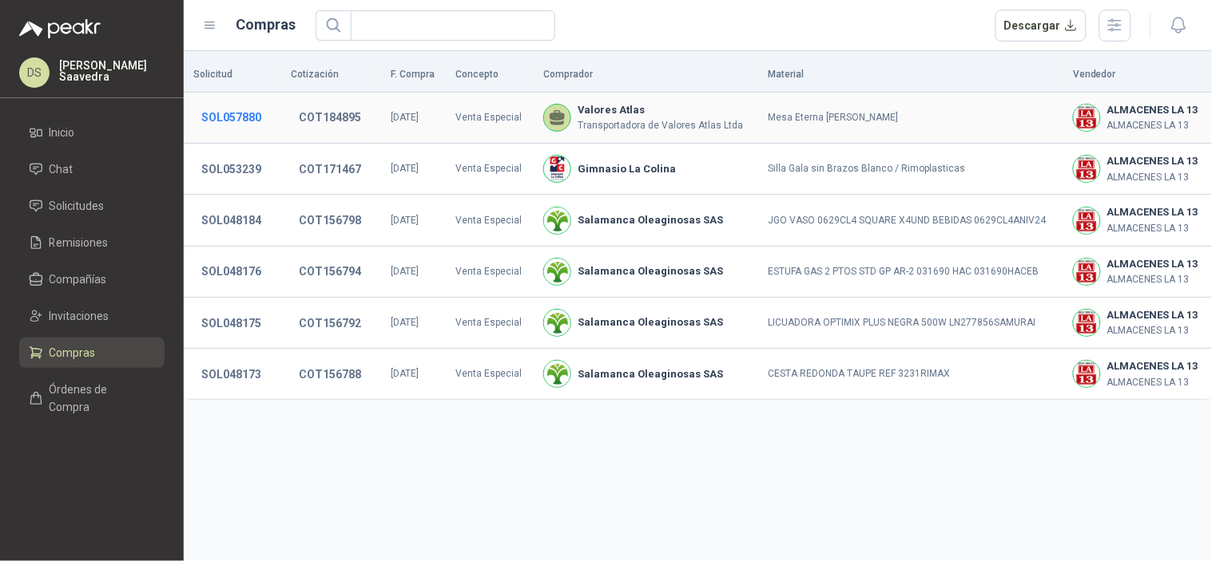
click at [268, 112] on button "SOL057880" at bounding box center [231, 117] width 76 height 29
click at [321, 117] on button "COT184895" at bounding box center [330, 117] width 78 height 29
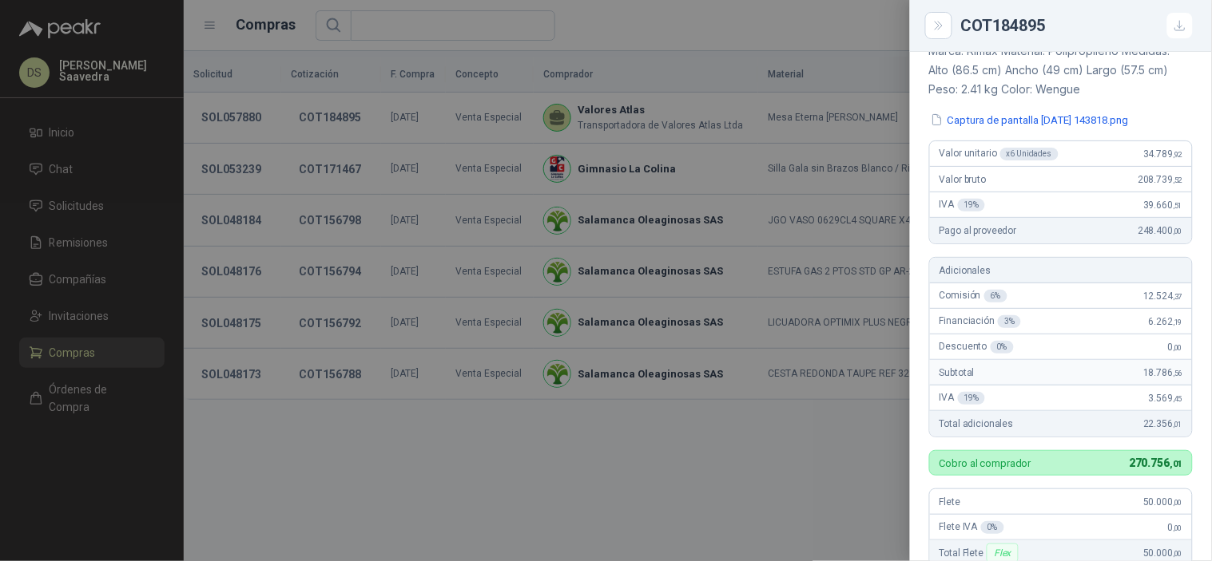
scroll to position [117, 0]
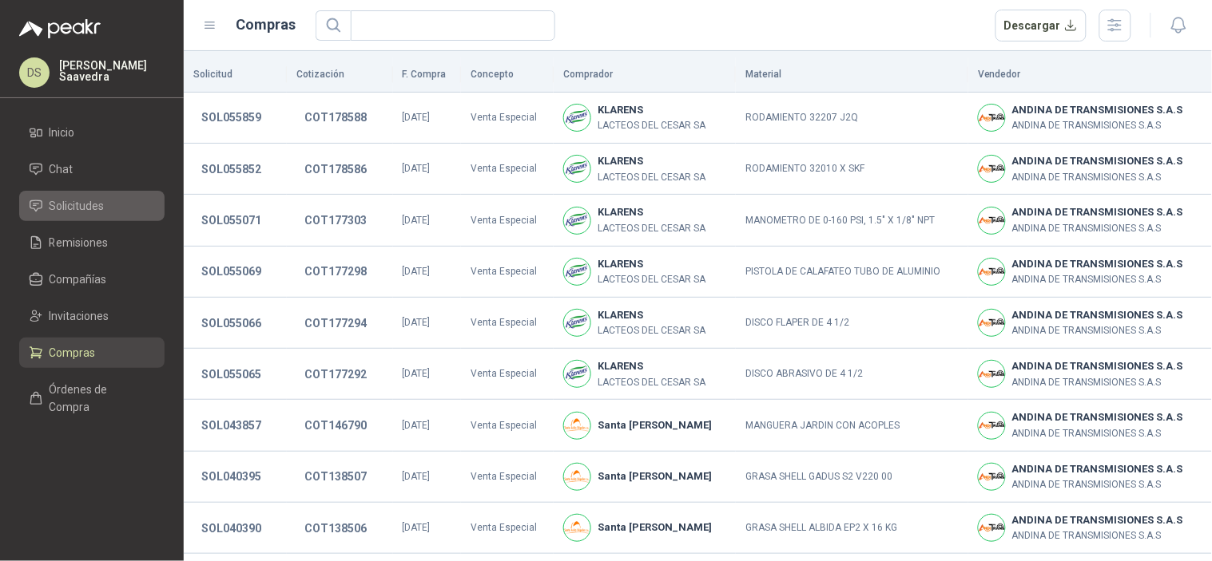
click at [93, 208] on span "Solicitudes" at bounding box center [77, 206] width 55 height 18
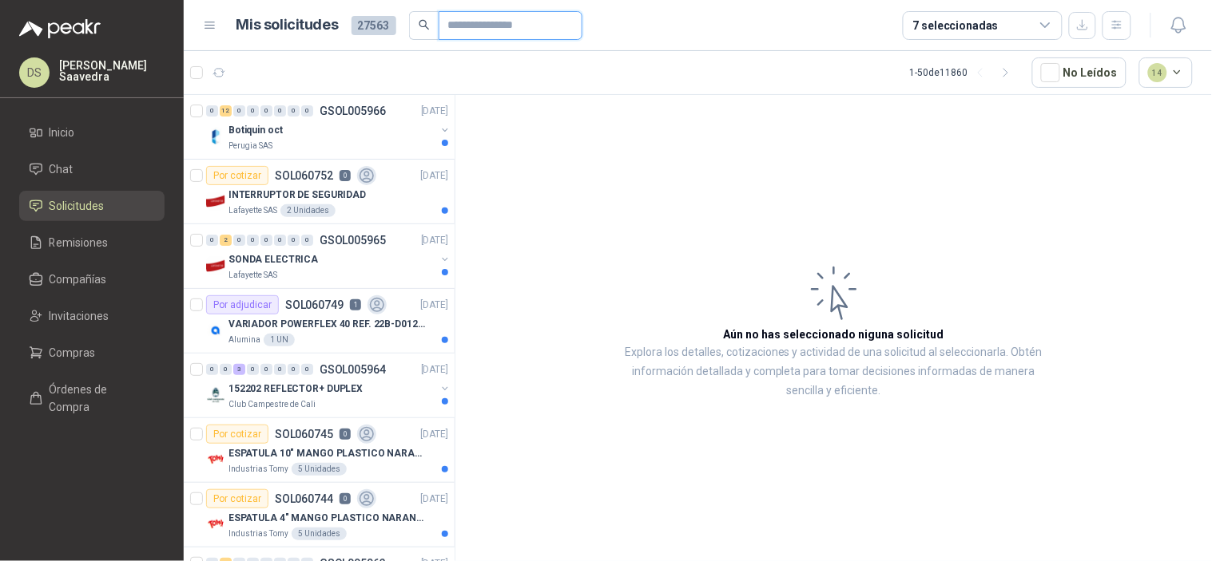
click at [539, 30] on input "text" at bounding box center [504, 25] width 112 height 27
paste input "*********"
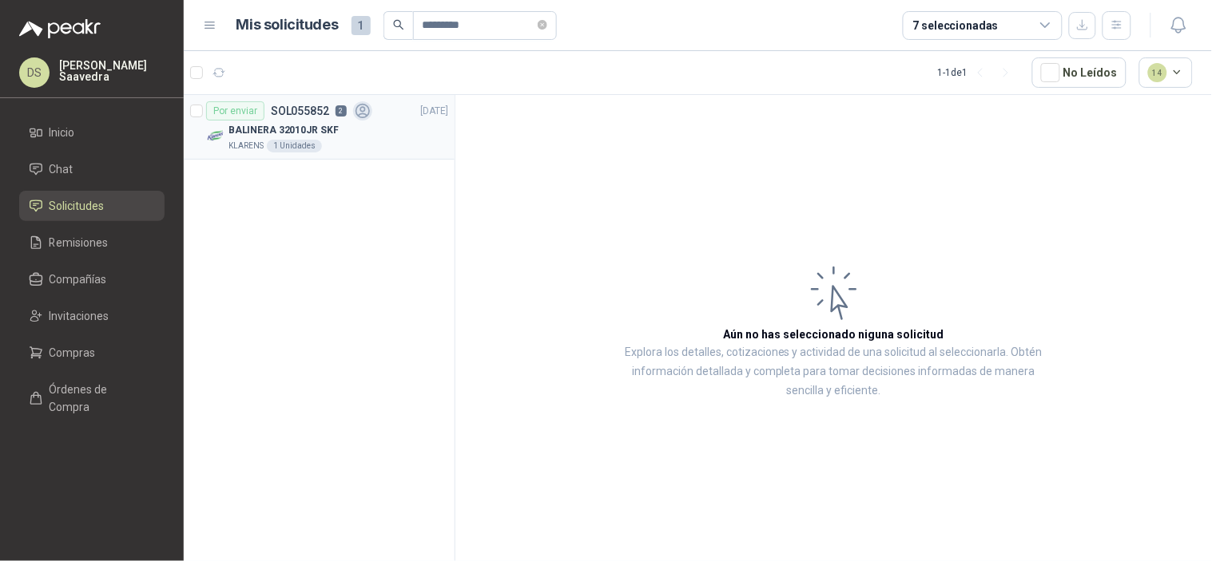
click at [291, 140] on div "1 Unidades" at bounding box center [294, 146] width 55 height 13
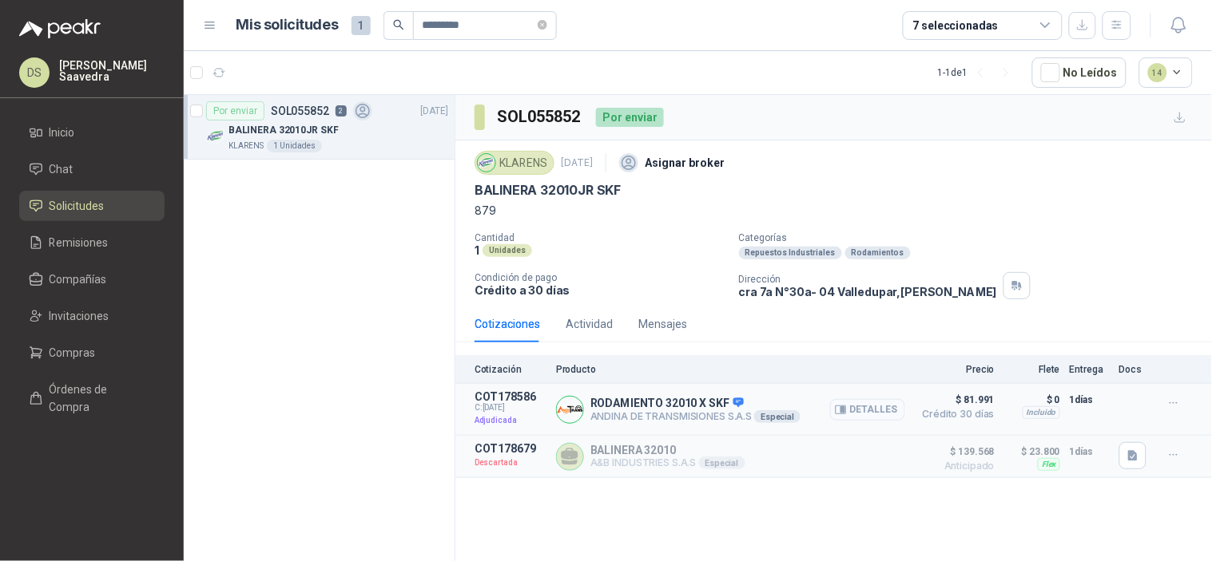
click at [867, 417] on button "Detalles" at bounding box center [867, 410] width 75 height 22
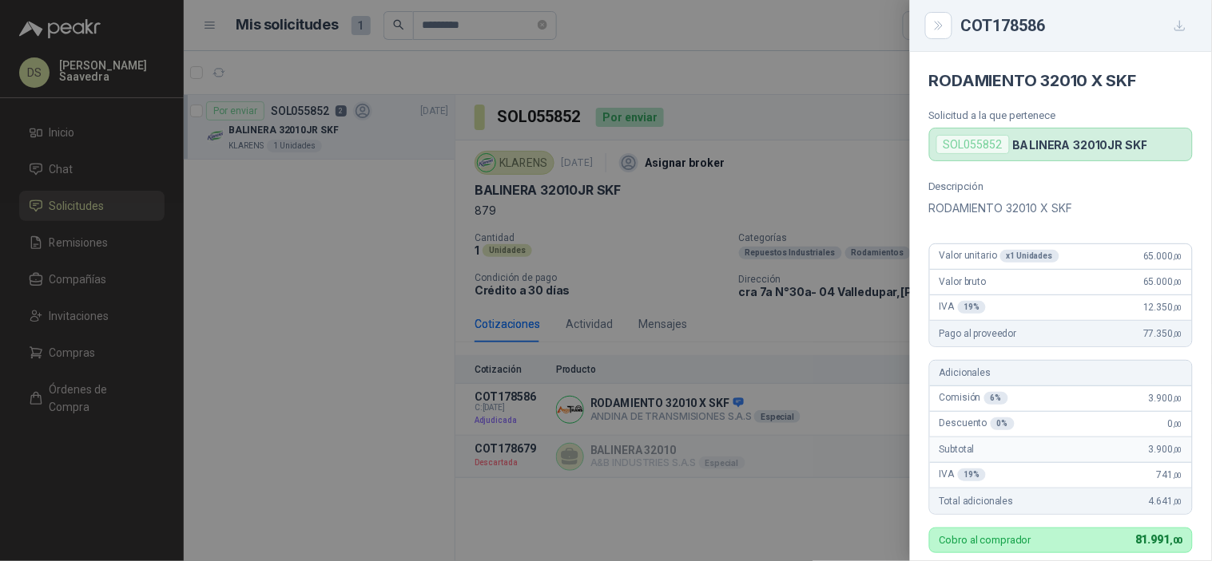
click at [447, 319] on div at bounding box center [606, 280] width 1212 height 561
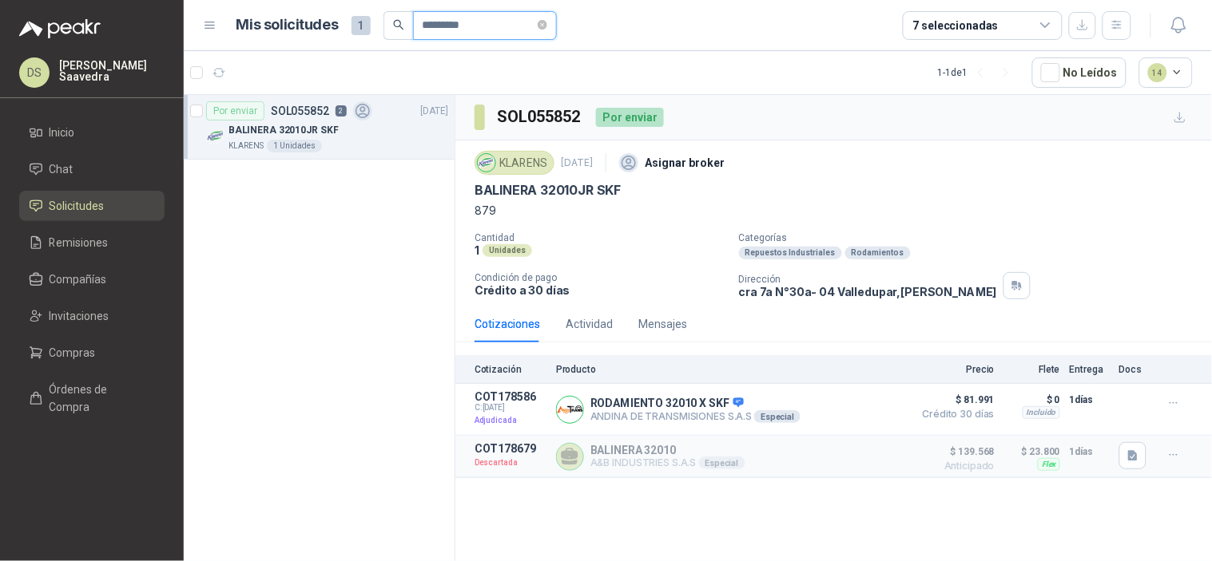
click at [457, 37] on input "*********" at bounding box center [478, 25] width 112 height 27
paste input "text"
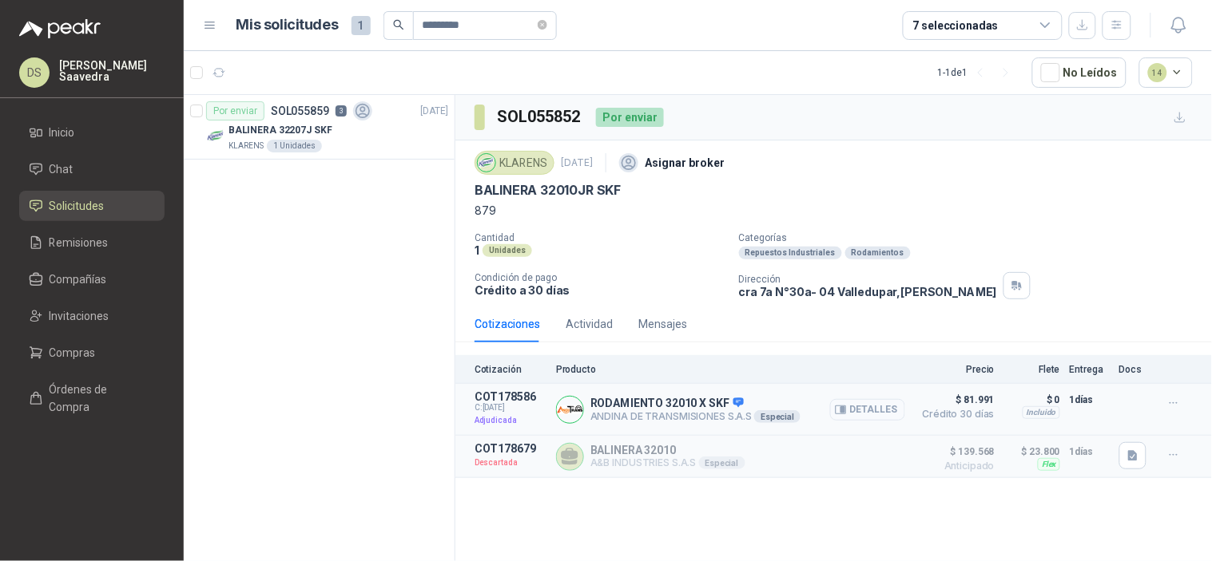
click at [879, 411] on button "Detalles" at bounding box center [867, 410] width 75 height 22
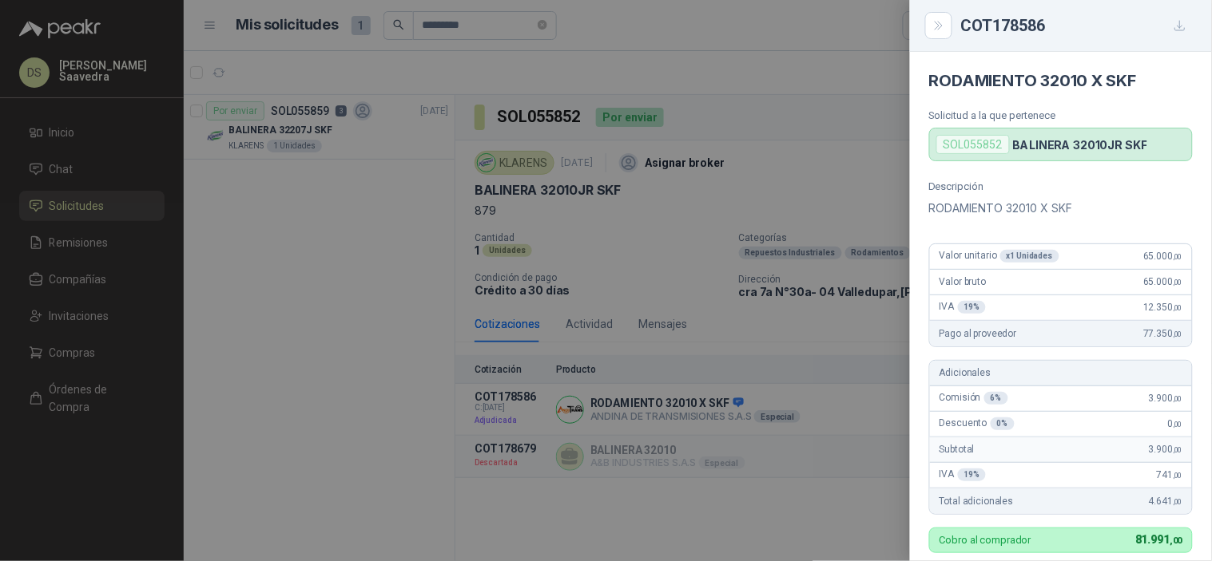
click at [761, 184] on div at bounding box center [606, 280] width 1212 height 561
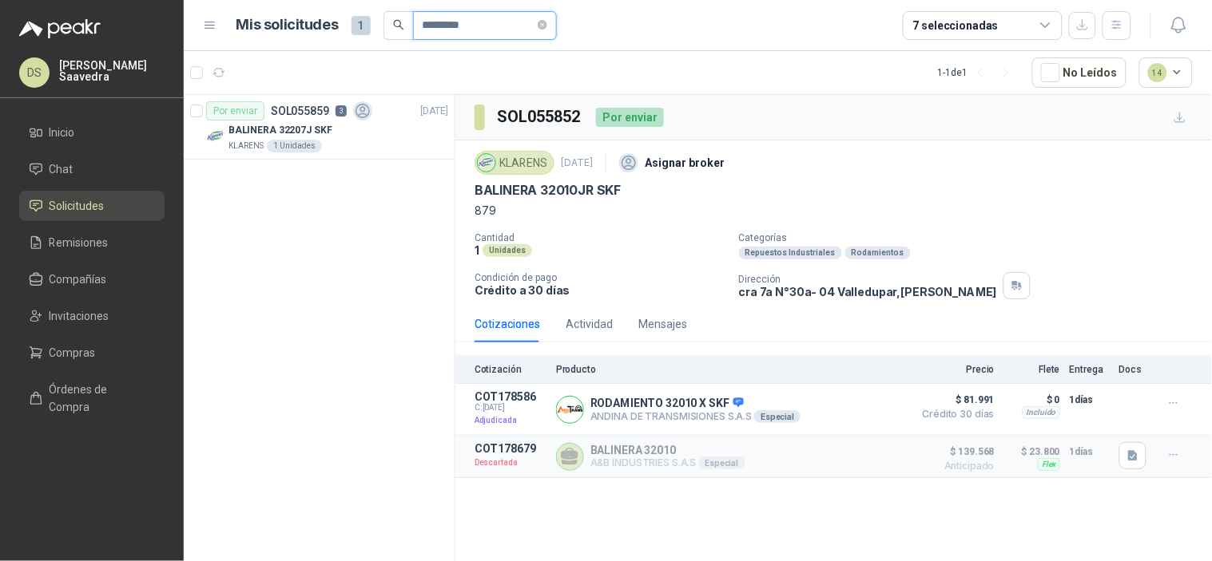
click at [434, 21] on input "*********" at bounding box center [478, 25] width 112 height 27
paste input "text"
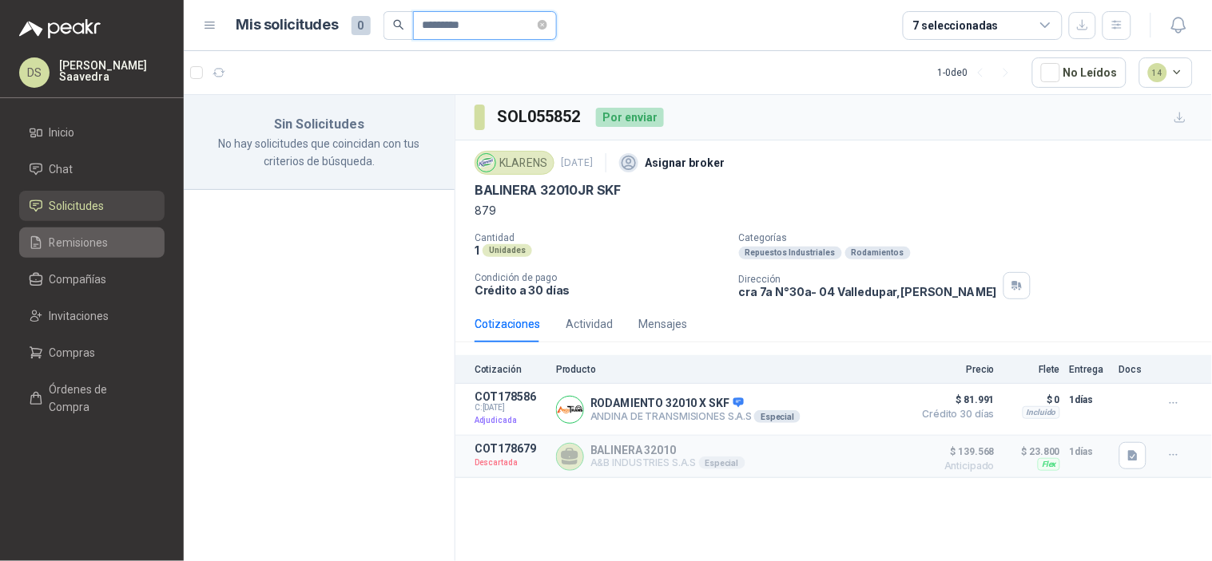
type input "*********"
click at [80, 236] on span "Remisiones" at bounding box center [79, 243] width 59 height 18
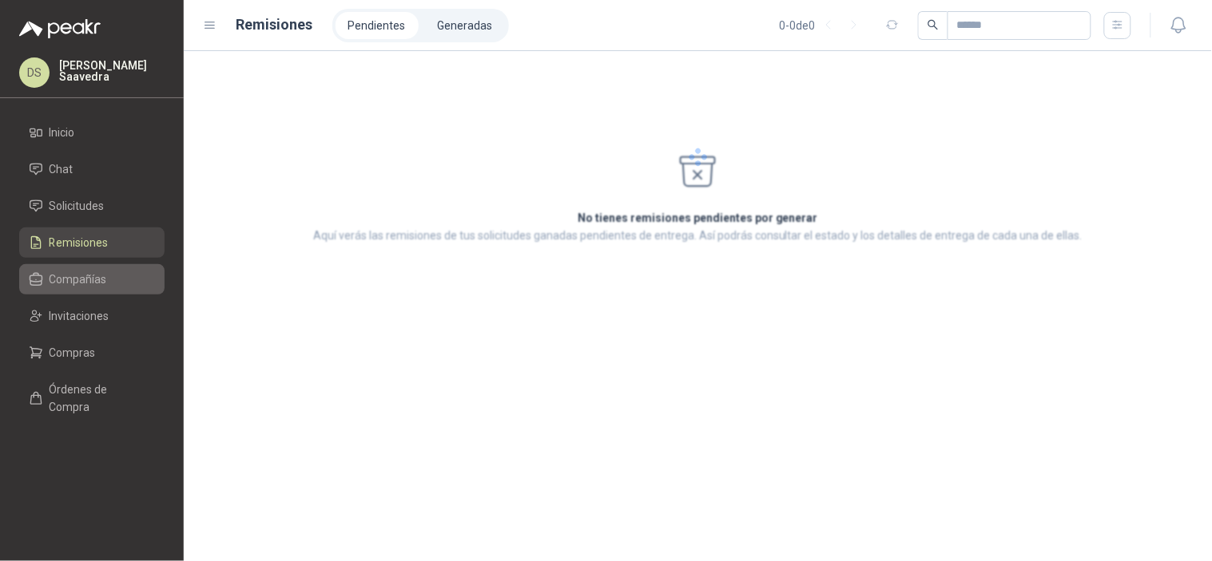
click at [77, 285] on span "Compañías" at bounding box center [79, 280] width 58 height 18
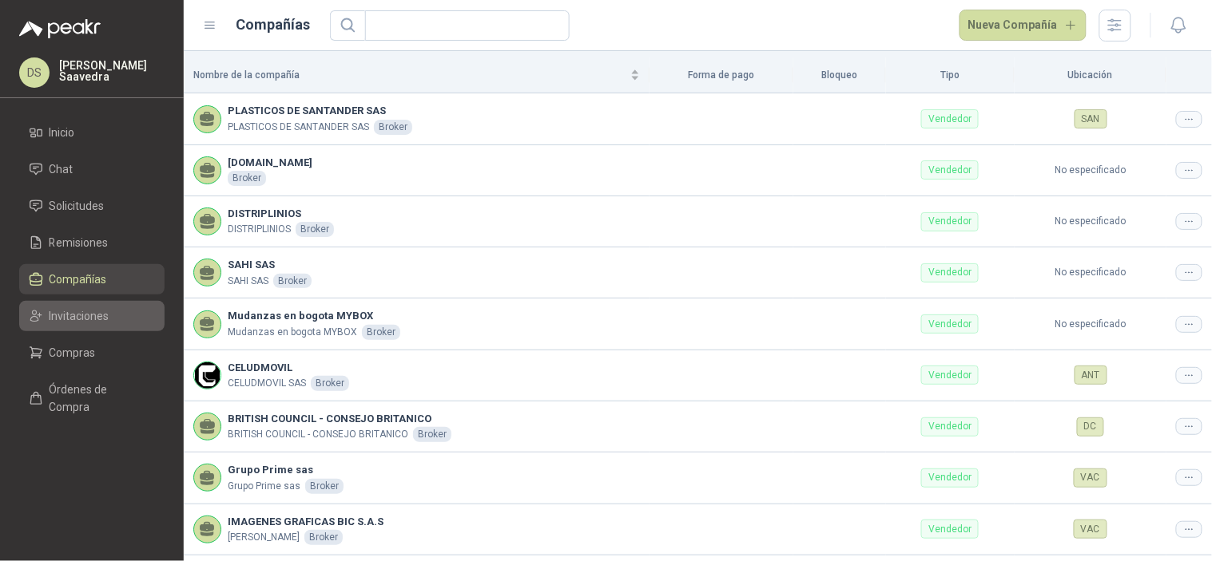
click at [77, 310] on span "Invitaciones" at bounding box center [80, 316] width 60 height 18
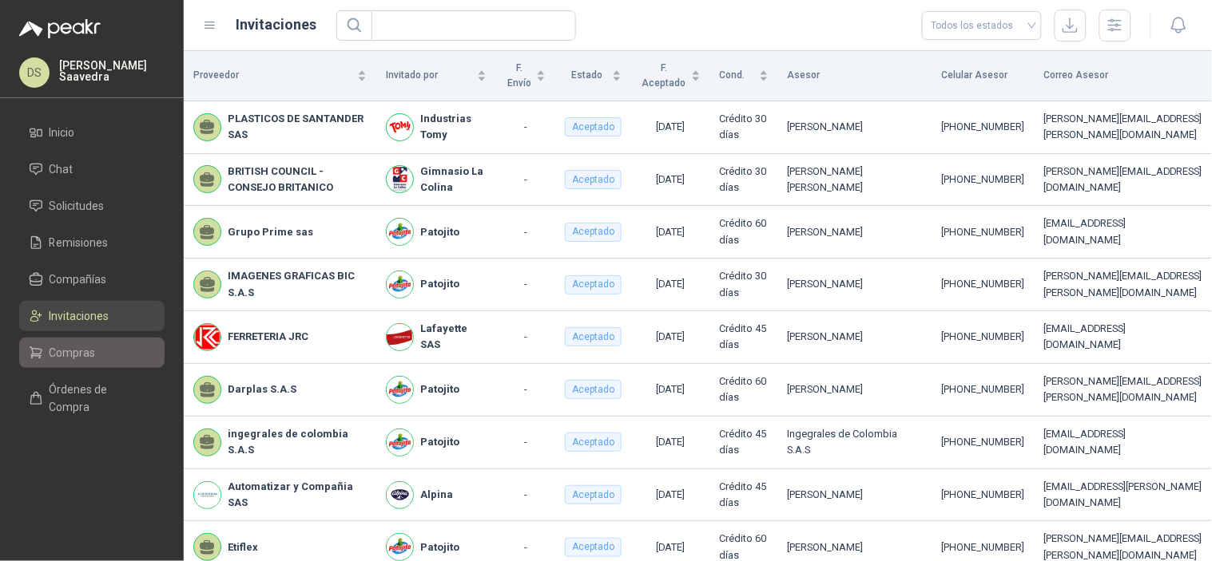
click at [69, 350] on span "Compras" at bounding box center [73, 353] width 46 height 18
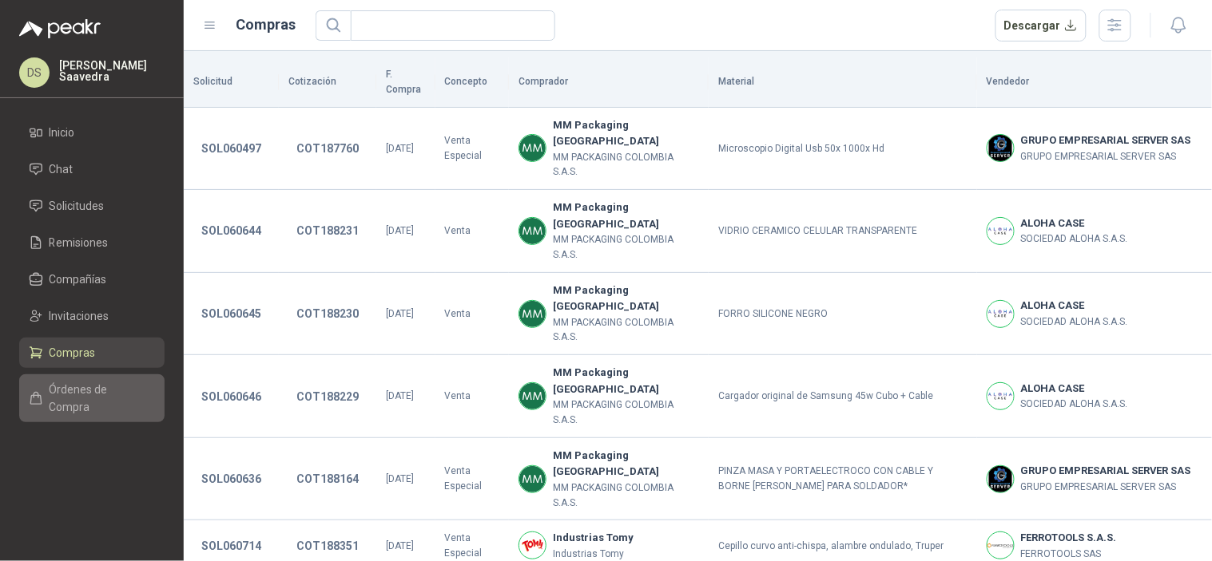
click at [101, 395] on span "Órdenes de Compra" at bounding box center [100, 398] width 100 height 35
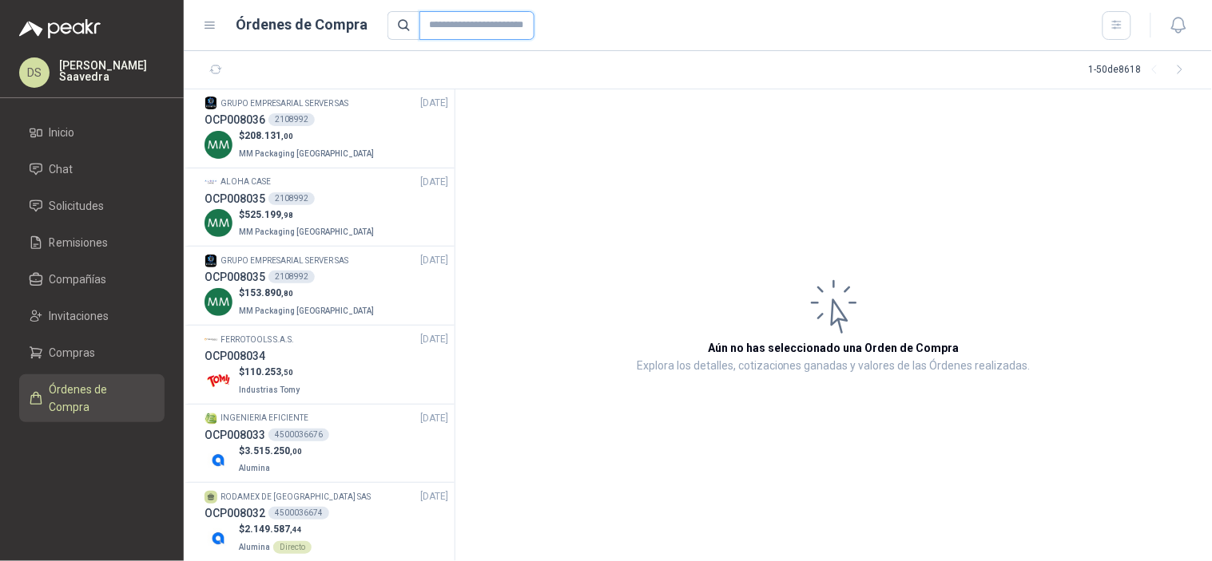
click at [460, 32] on input "text" at bounding box center [476, 25] width 115 height 29
paste input "*********"
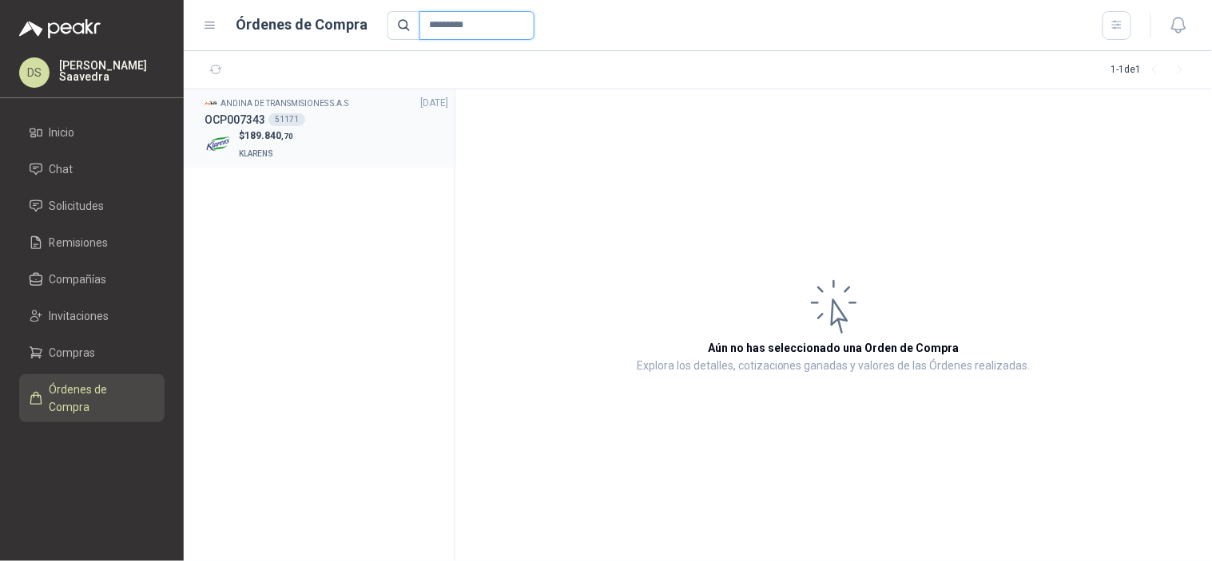
type input "*********"
click at [440, 121] on div "OCP007343 51171" at bounding box center [326, 120] width 244 height 18
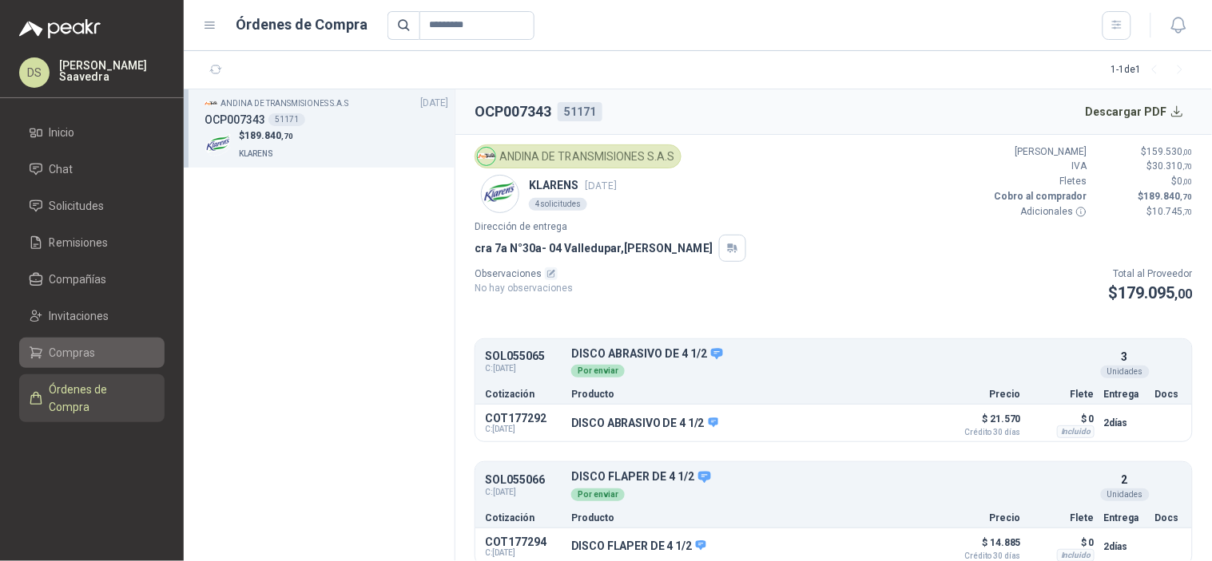
click at [67, 350] on span "Compras" at bounding box center [73, 353] width 46 height 18
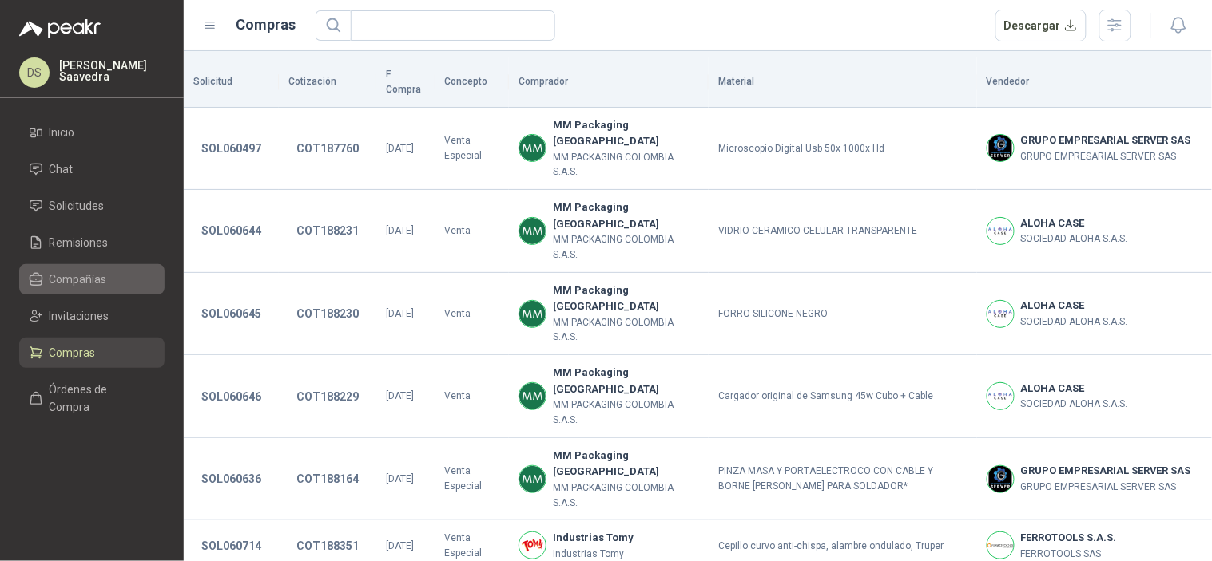
click at [73, 282] on span "Compañías" at bounding box center [79, 280] width 58 height 18
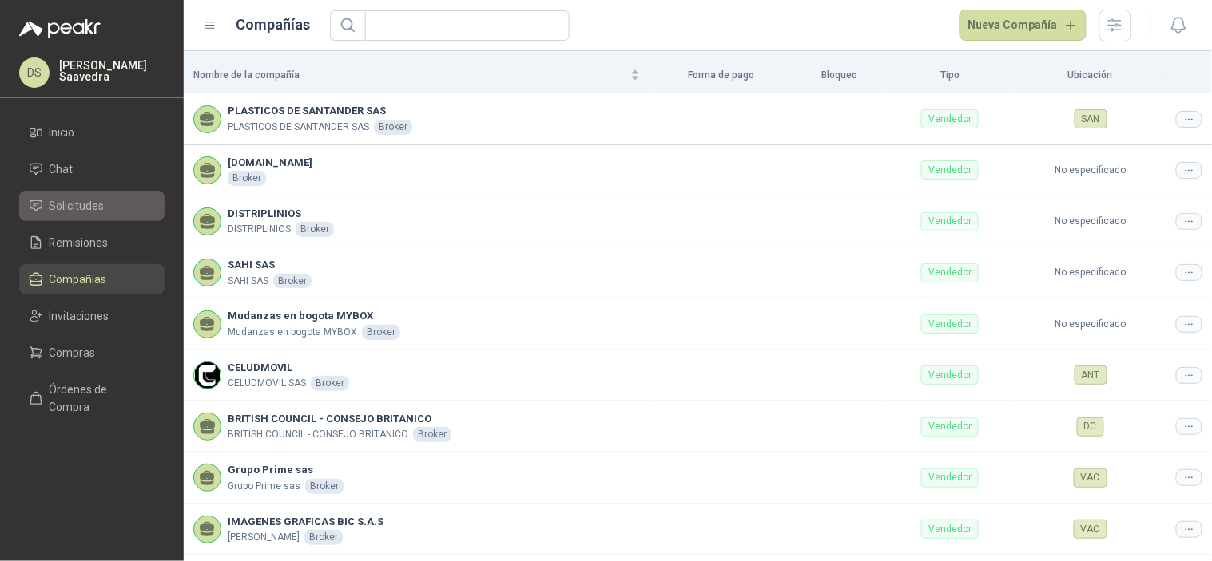
click at [86, 203] on span "Solicitudes" at bounding box center [77, 206] width 55 height 18
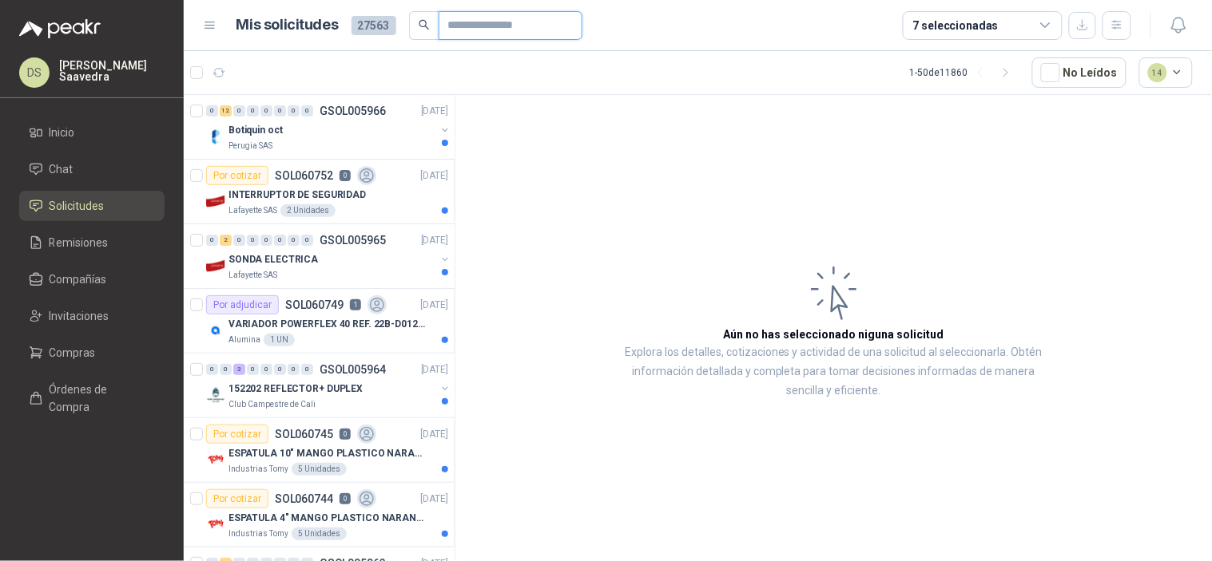
click at [488, 26] on input "text" at bounding box center [504, 25] width 112 height 27
paste input "*********"
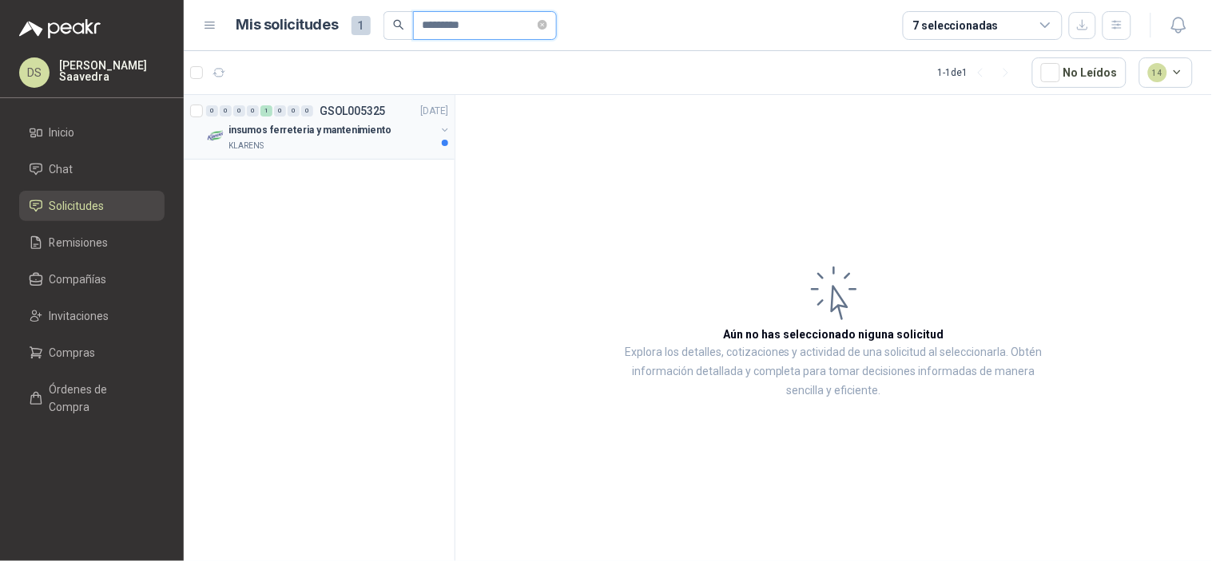
type input "*********"
click at [288, 112] on div "0" at bounding box center [294, 110] width 12 height 11
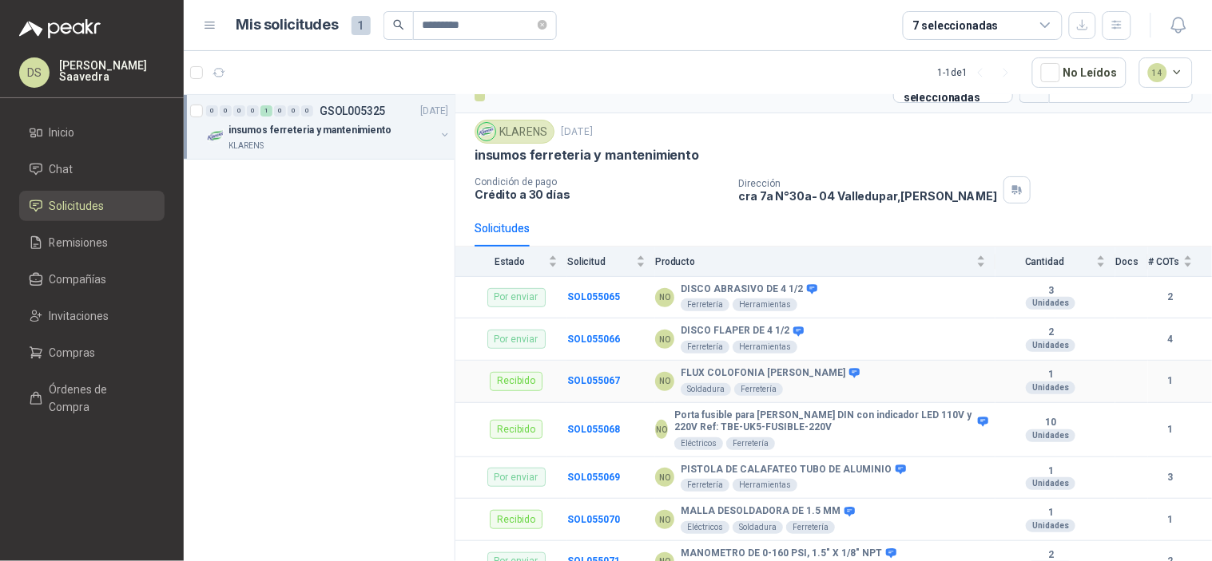
scroll to position [46, 0]
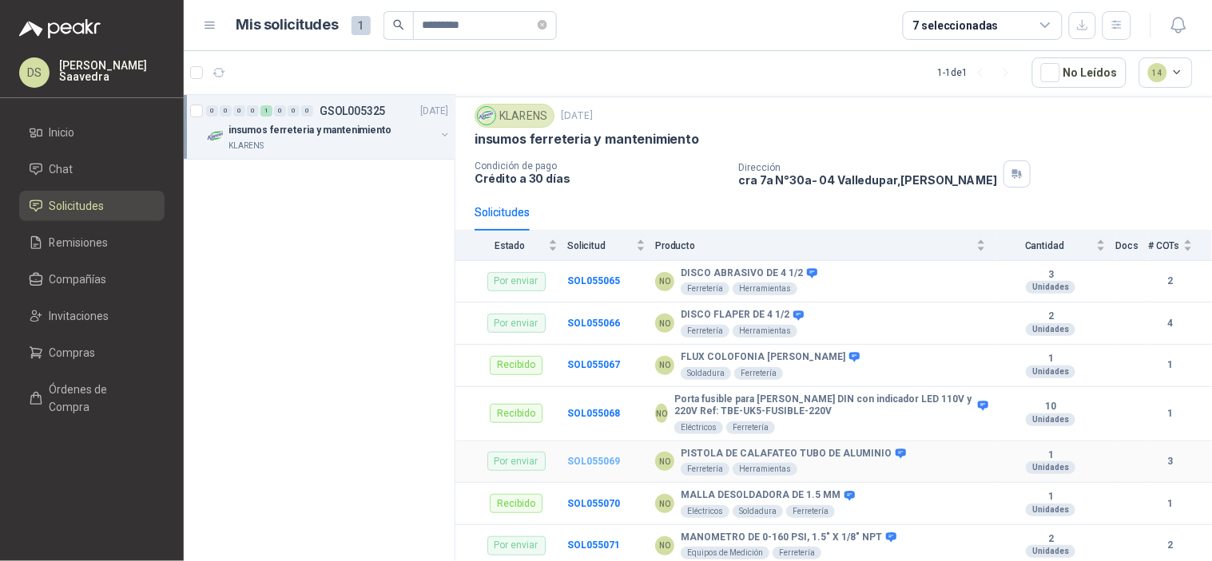
click at [601, 462] on b "SOL055069" at bounding box center [593, 461] width 53 height 11
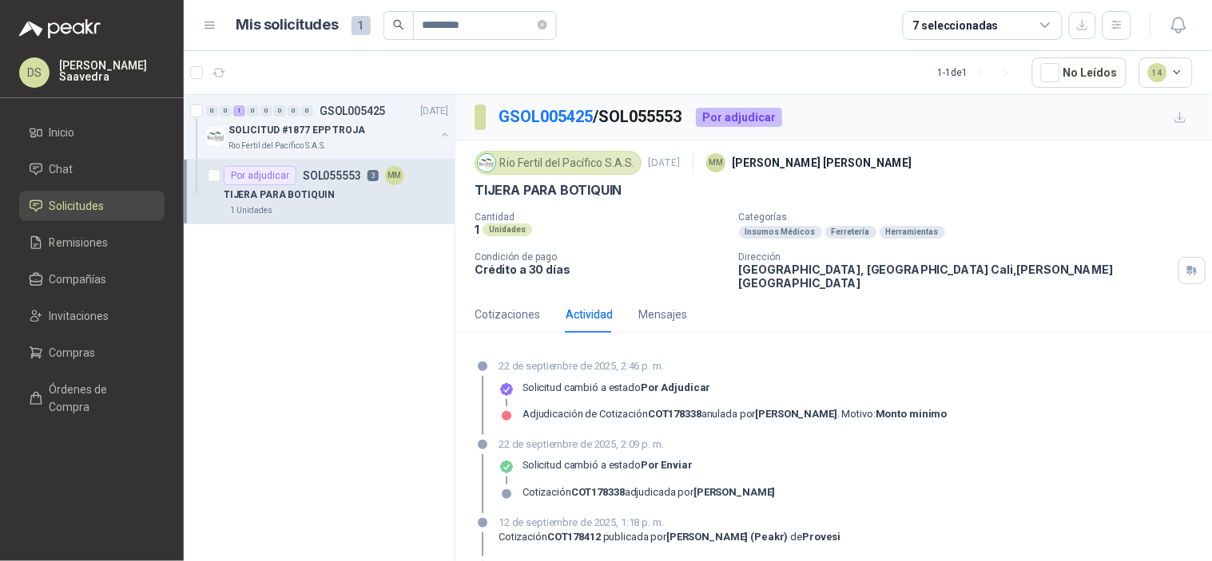
scroll to position [190, 0]
